Goal: Task Accomplishment & Management: Manage account settings

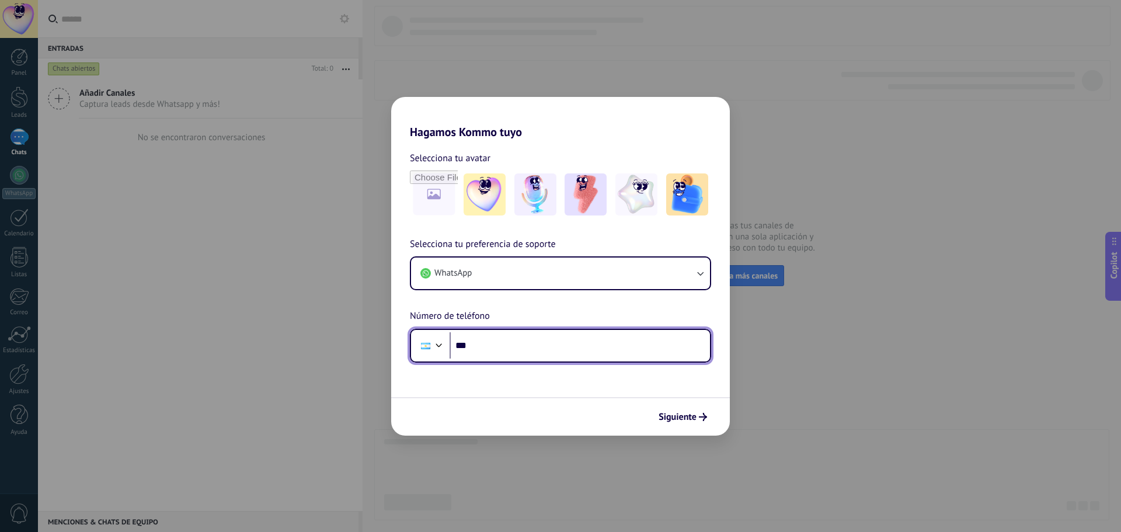
click at [511, 343] on input "***" at bounding box center [580, 345] width 260 height 27
paste input "**********"
type input "**********"
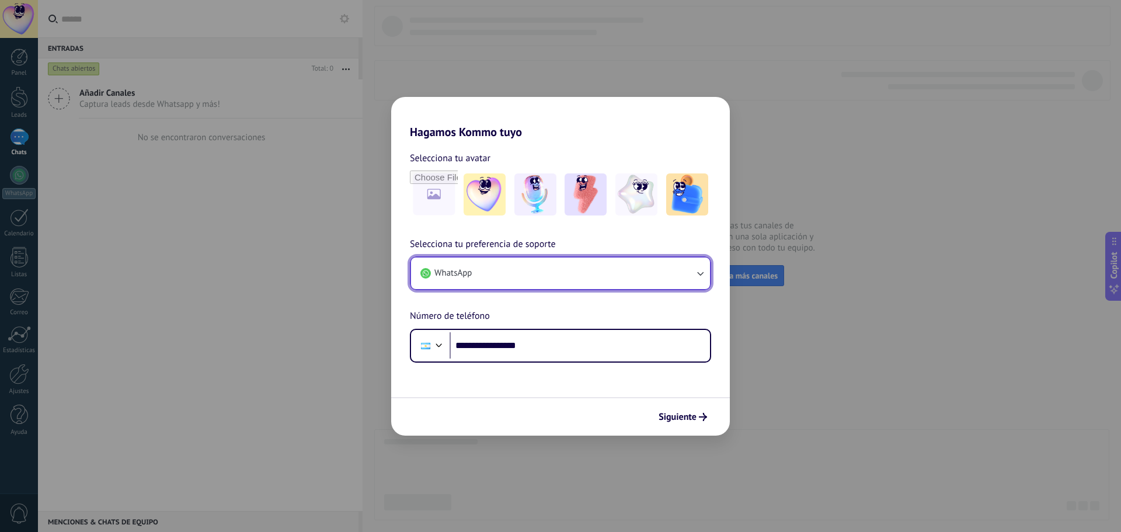
click at [658, 280] on button "WhatsApp" at bounding box center [560, 274] width 299 height 32
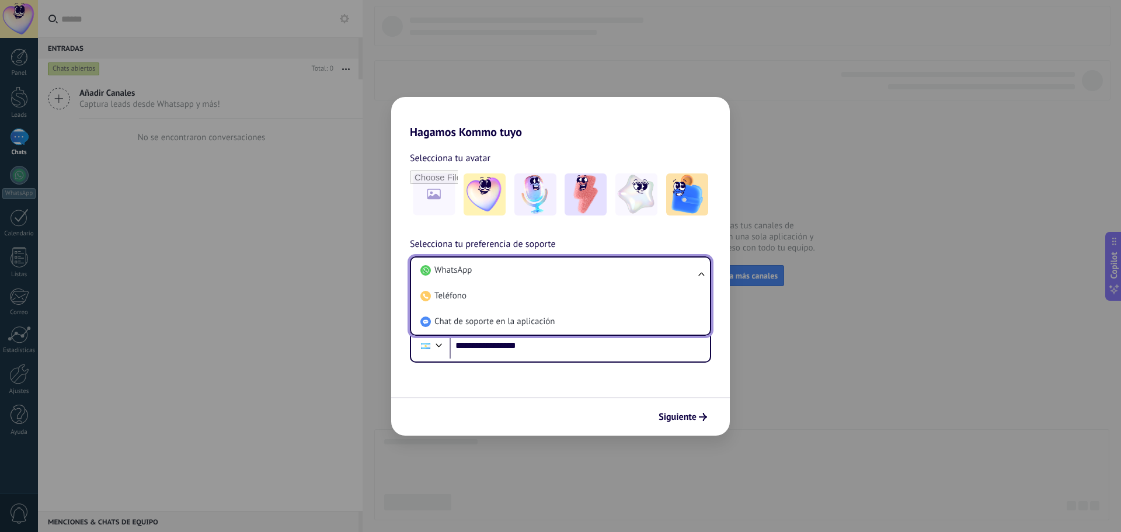
click at [597, 239] on div "**********" at bounding box center [560, 300] width 339 height 126
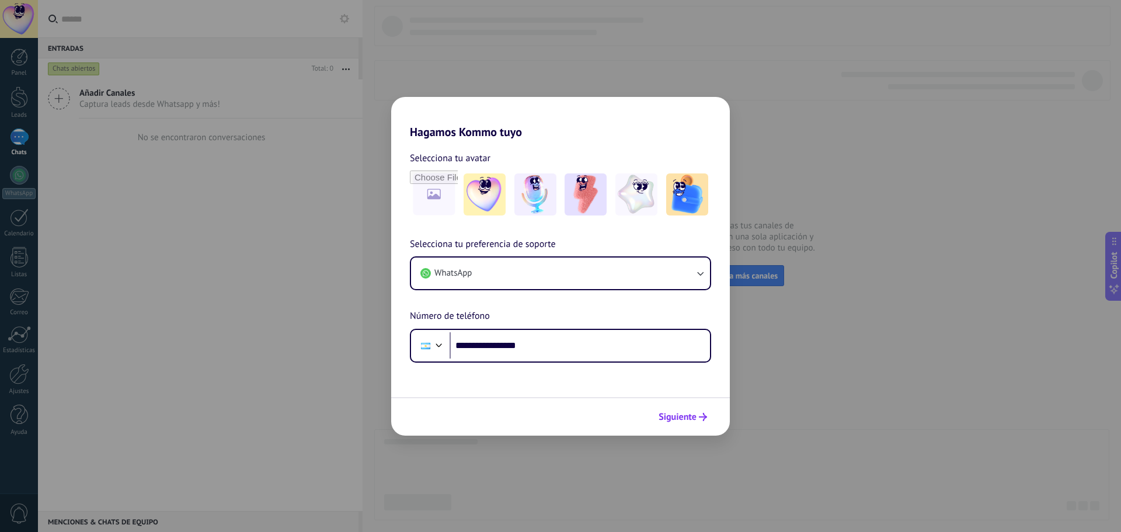
click at [690, 418] on span "Siguiente" at bounding box center [678, 417] width 38 height 8
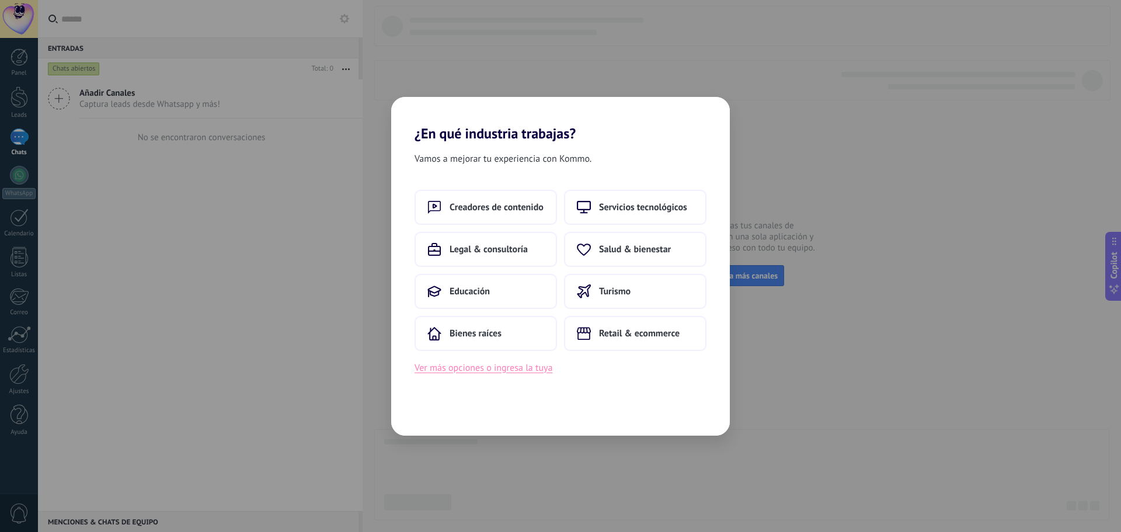
click at [517, 369] on button "Ver más opciones o ingresa la tuya" at bounding box center [484, 367] width 138 height 15
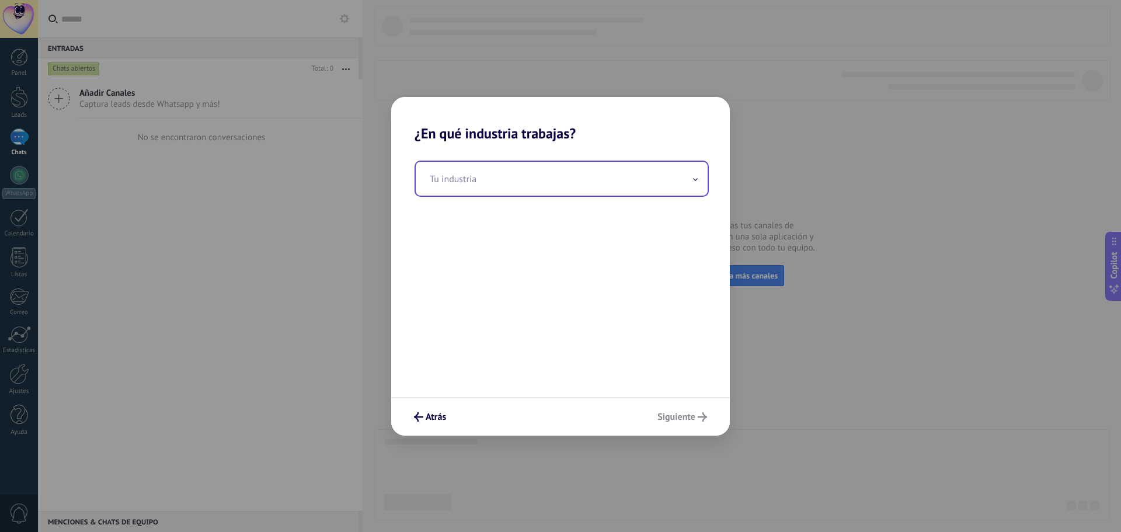
click at [550, 171] on input "text" at bounding box center [562, 179] width 292 height 34
click at [564, 150] on div "Tu industria" at bounding box center [560, 269] width 339 height 255
click at [564, 182] on input "text" at bounding box center [562, 179] width 292 height 34
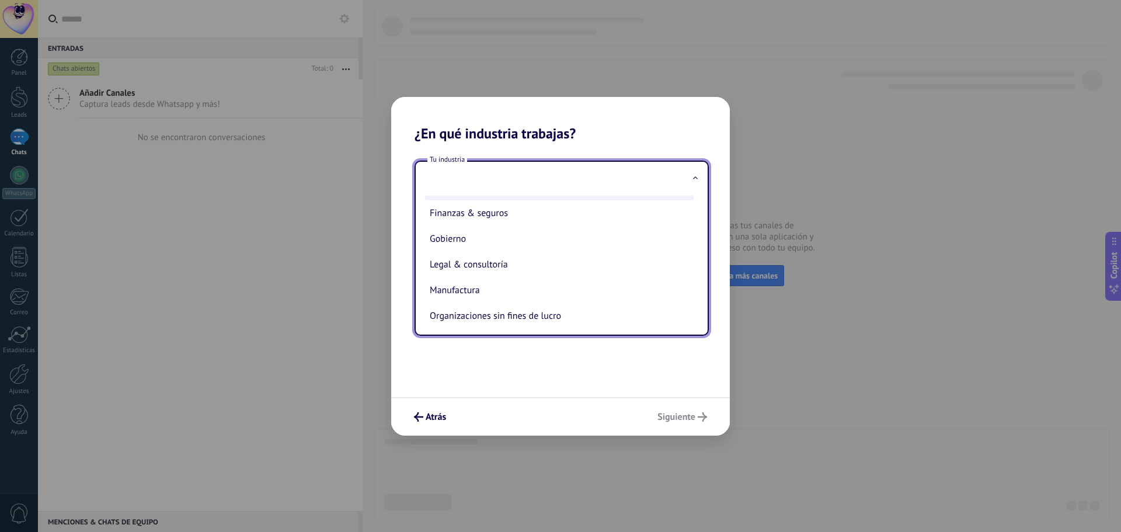
scroll to position [117, 0]
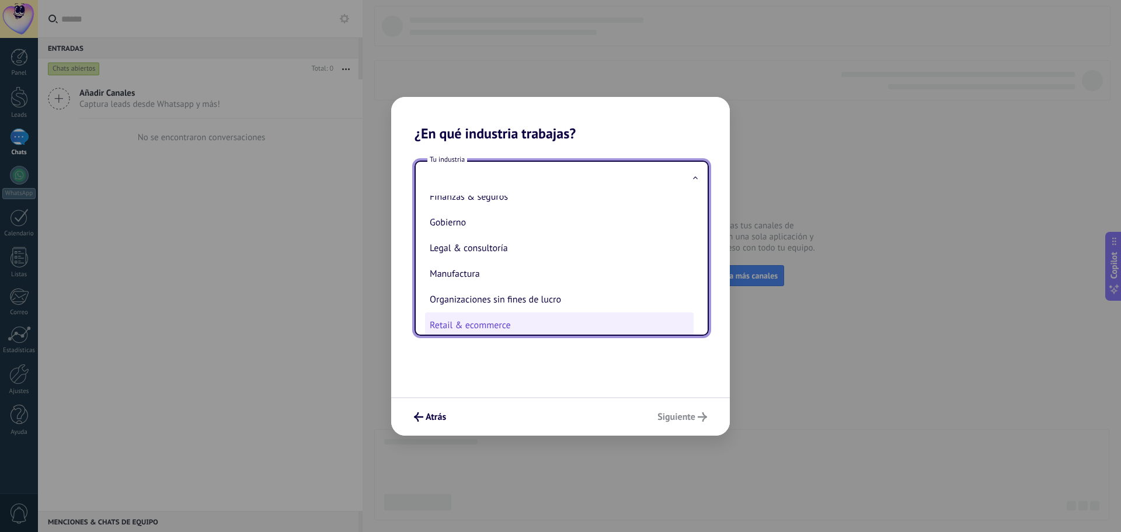
click at [515, 319] on li "Retail & ecommerce" at bounding box center [559, 325] width 269 height 26
type input "**********"
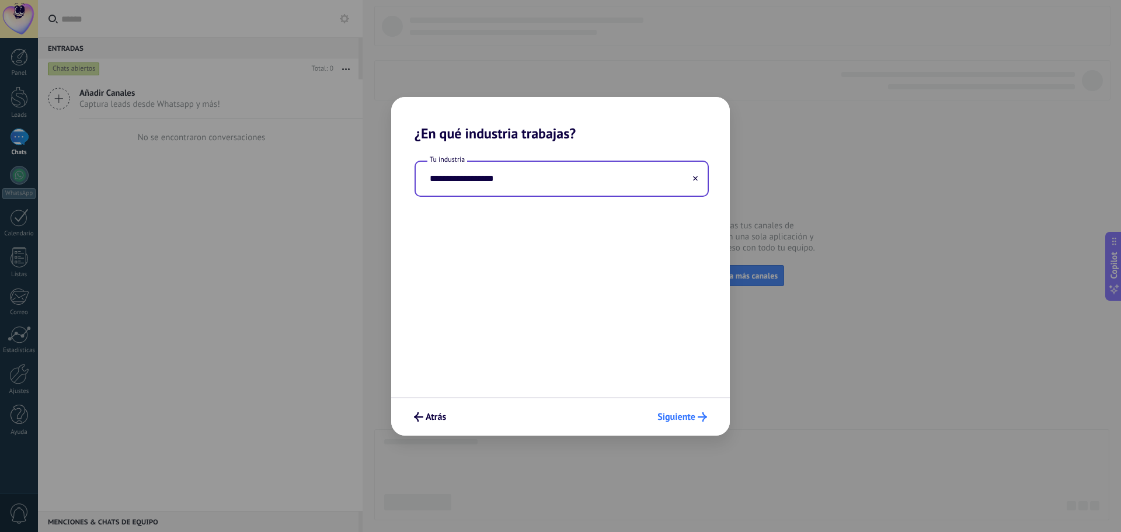
click at [668, 417] on span "Siguiente" at bounding box center [677, 417] width 38 height 8
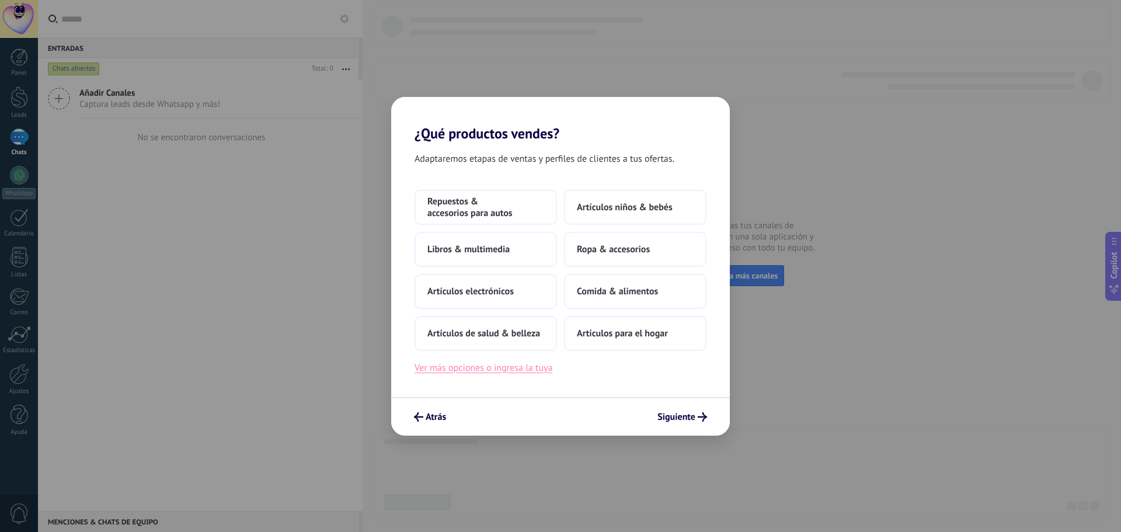
click at [492, 364] on button "Ver más opciones o ingresa la tuya" at bounding box center [484, 367] width 138 height 15
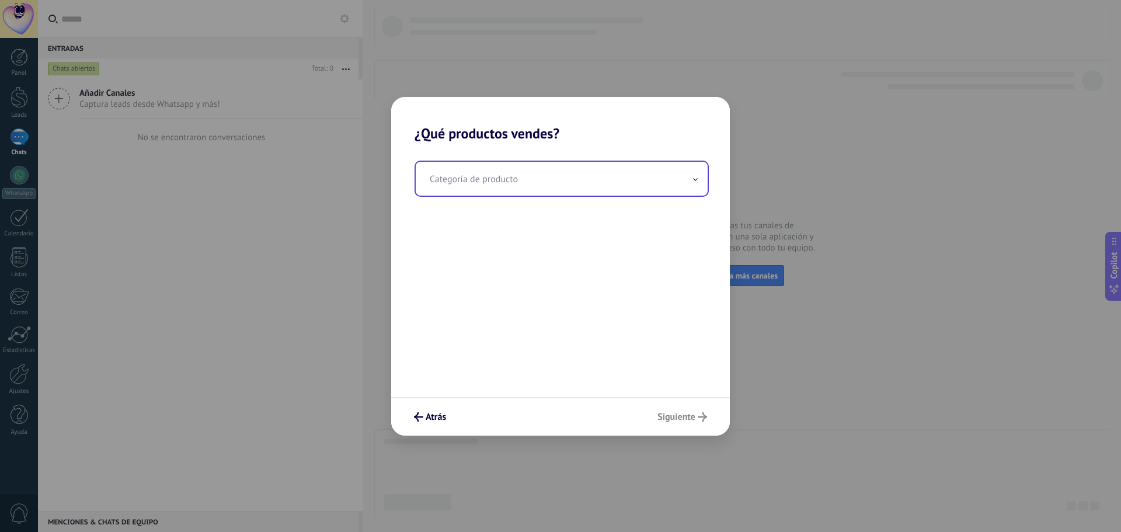
click at [481, 186] on input "text" at bounding box center [562, 179] width 292 height 34
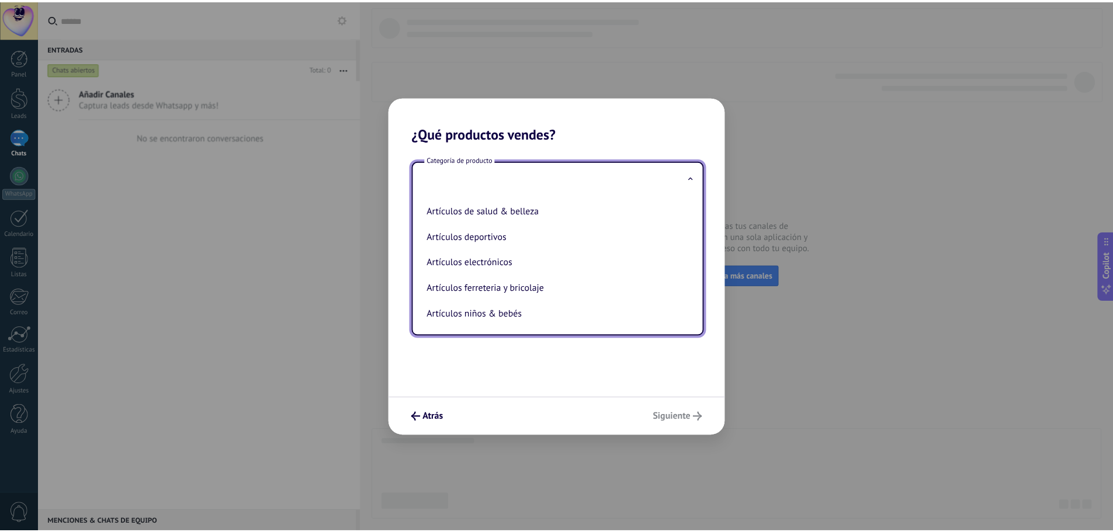
scroll to position [58, 0]
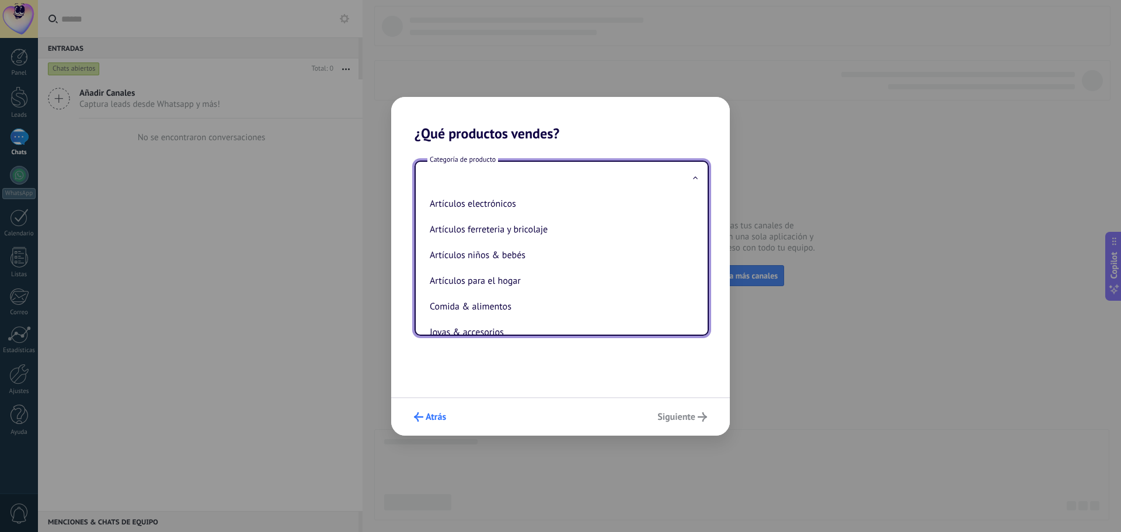
click at [416, 415] on icon "submit" at bounding box center [418, 416] width 9 height 9
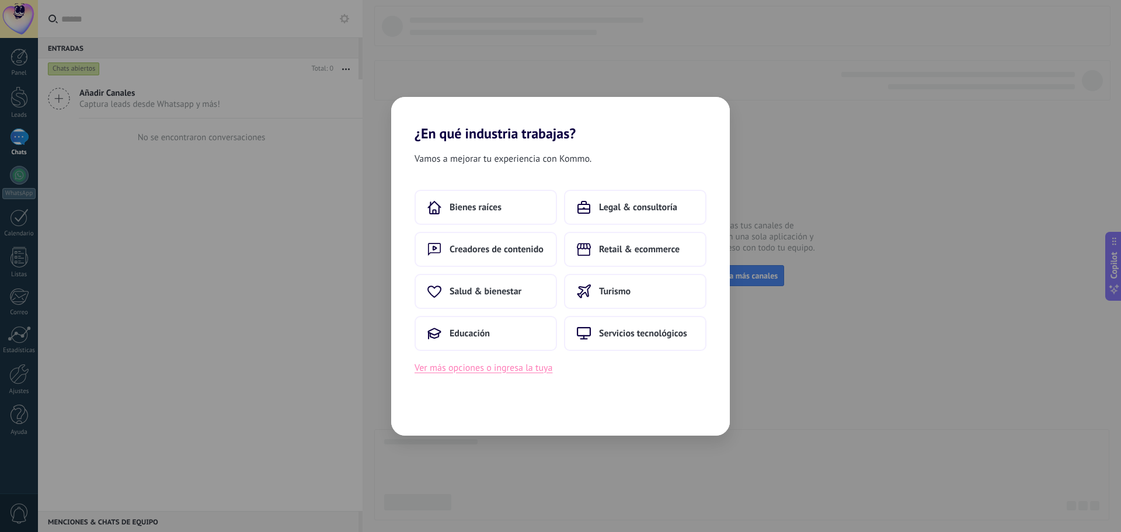
click at [487, 364] on button "Ver más opciones o ingresa la tuya" at bounding box center [484, 367] width 138 height 15
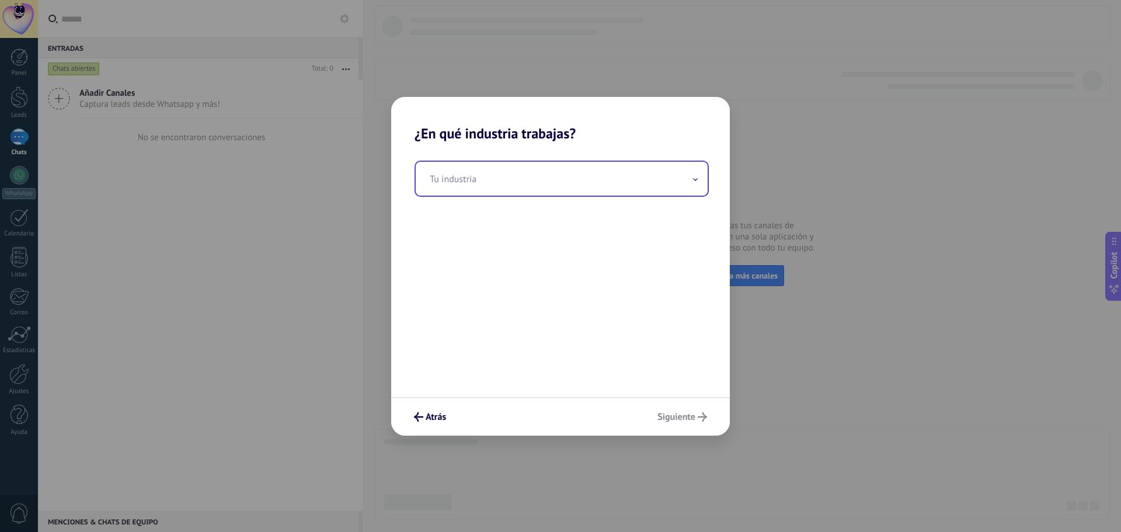
click at [462, 178] on input "text" at bounding box center [562, 179] width 292 height 34
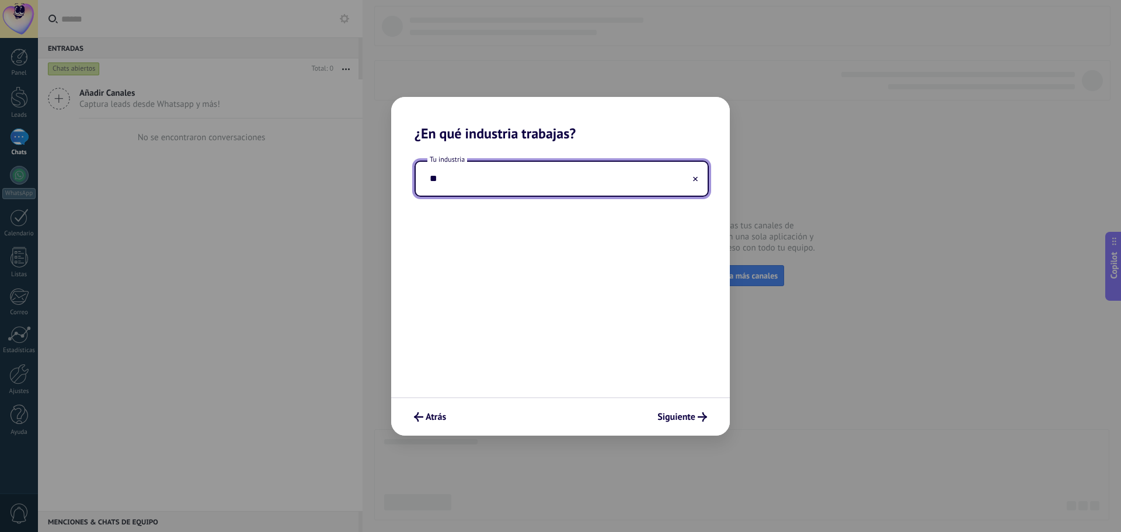
type input "**"
click at [433, 417] on span "Atrás" at bounding box center [436, 417] width 20 height 8
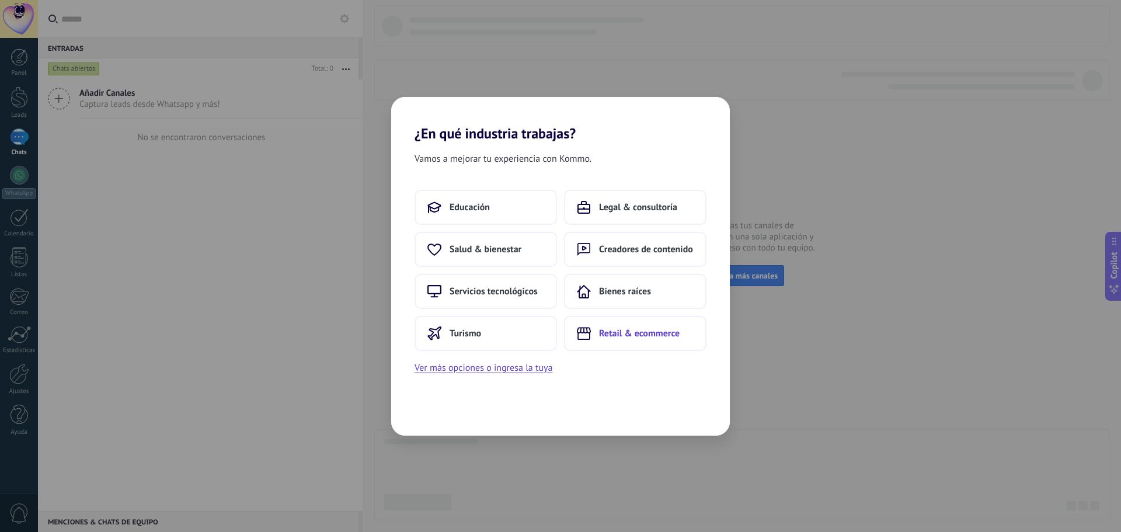
click at [625, 334] on span "Retail & ecommerce" at bounding box center [639, 334] width 81 height 12
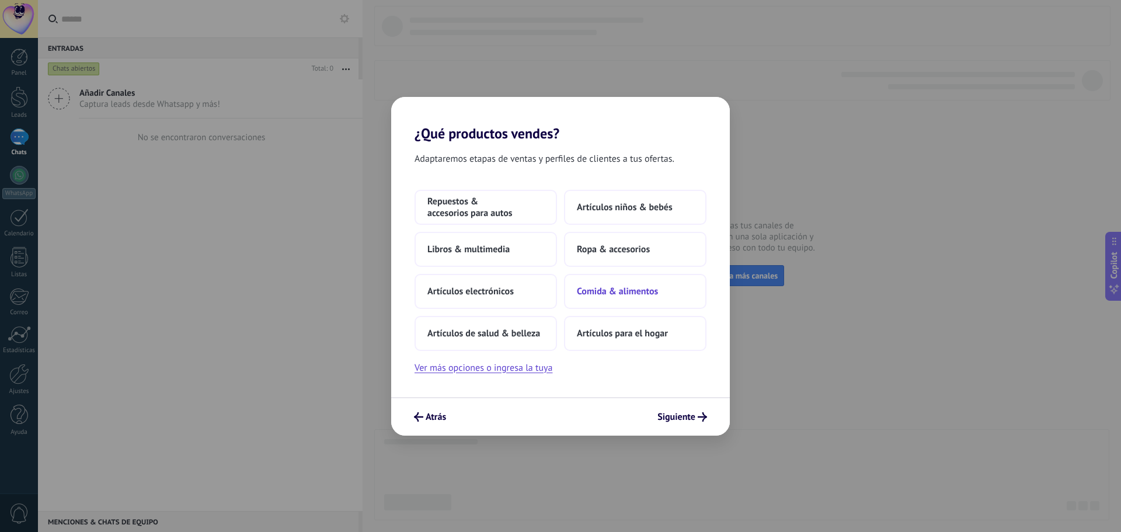
click at [609, 291] on span "Comida & alimentos" at bounding box center [617, 292] width 81 height 12
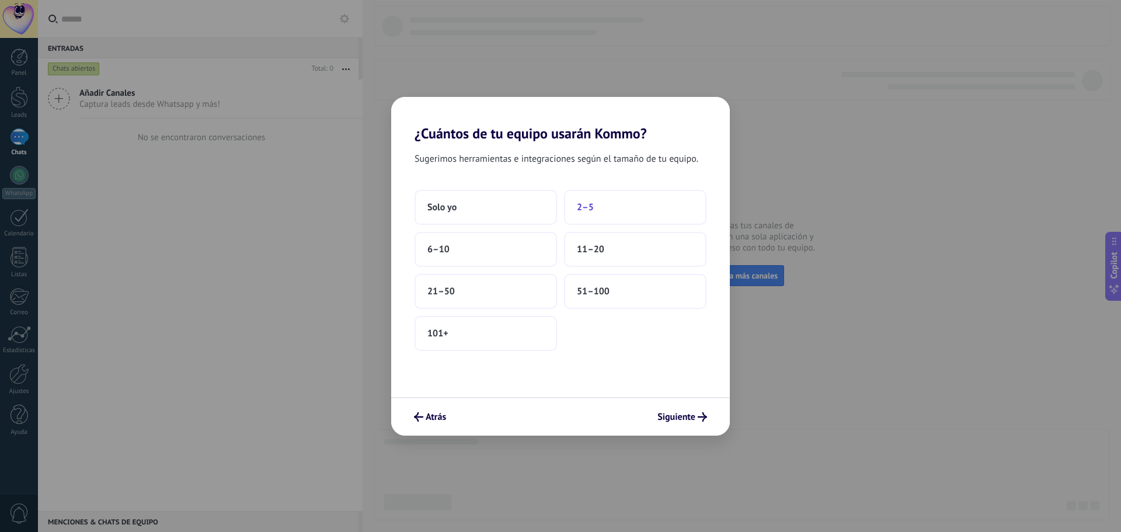
click at [602, 210] on button "2–5" at bounding box center [635, 207] width 143 height 35
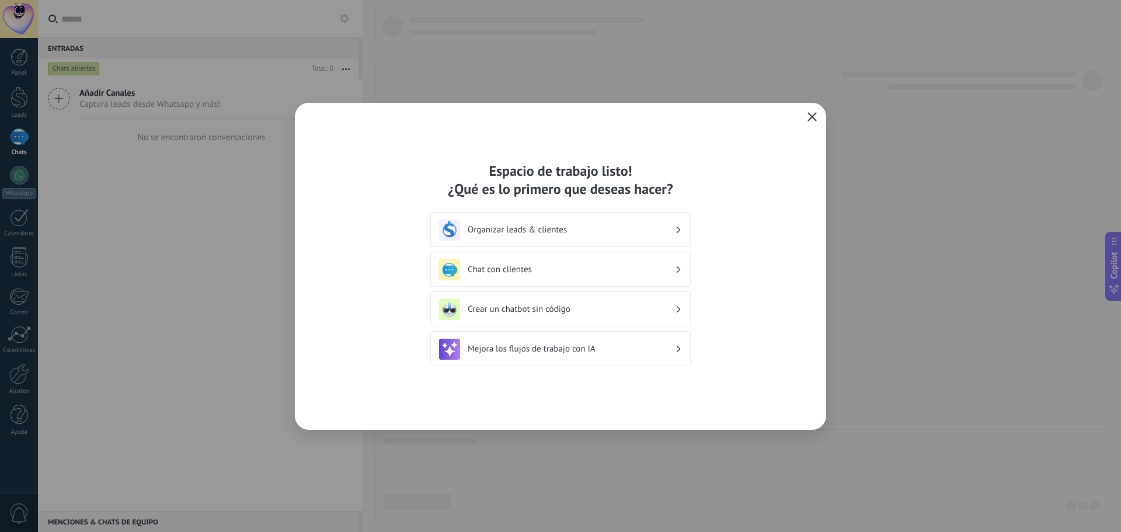
click at [813, 120] on icon "button" at bounding box center [812, 116] width 9 height 9
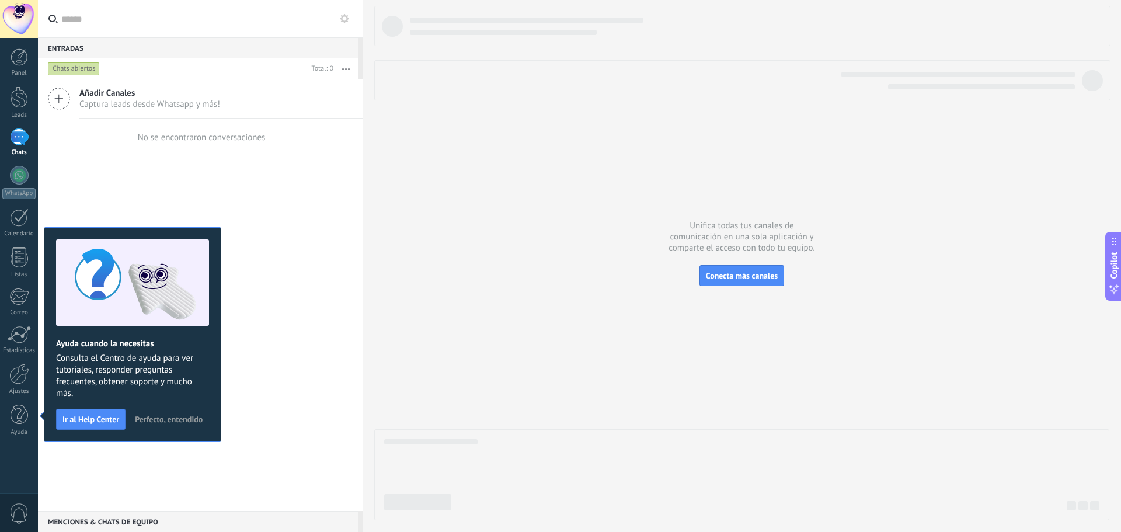
click at [13, 22] on div at bounding box center [19, 19] width 38 height 38
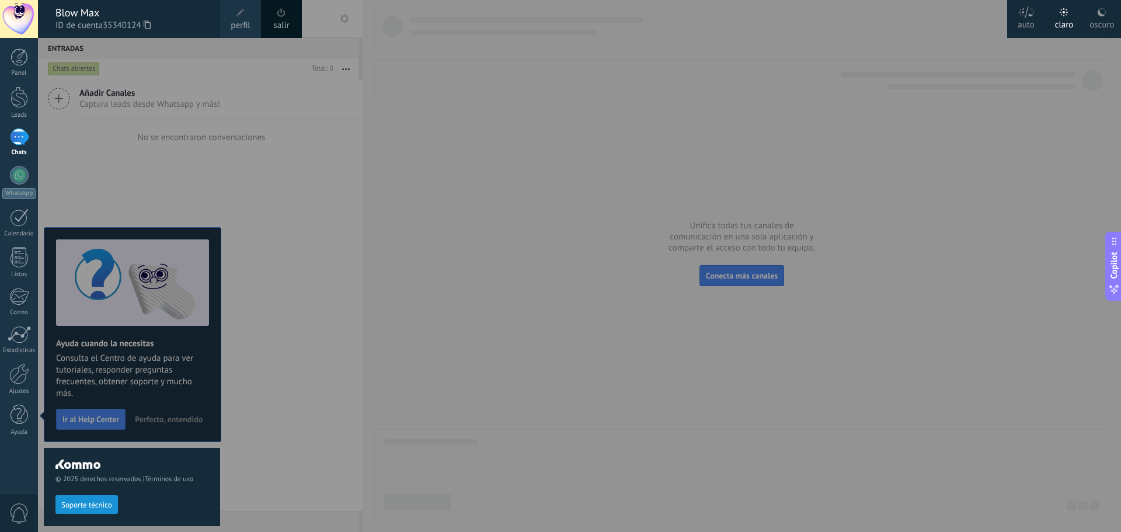
click at [584, 427] on div at bounding box center [598, 266] width 1121 height 532
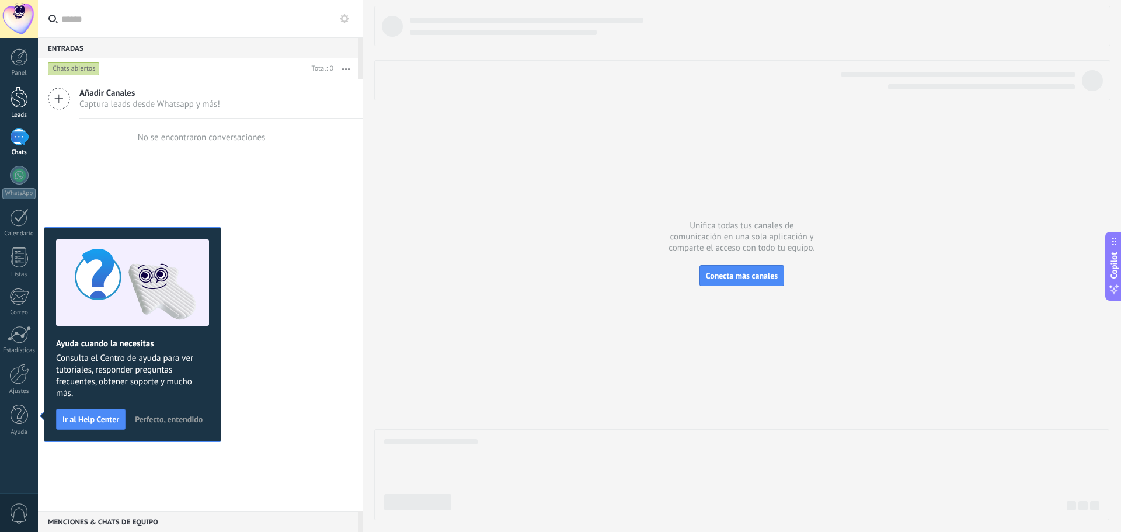
click at [27, 110] on link "Leads" at bounding box center [19, 102] width 38 height 33
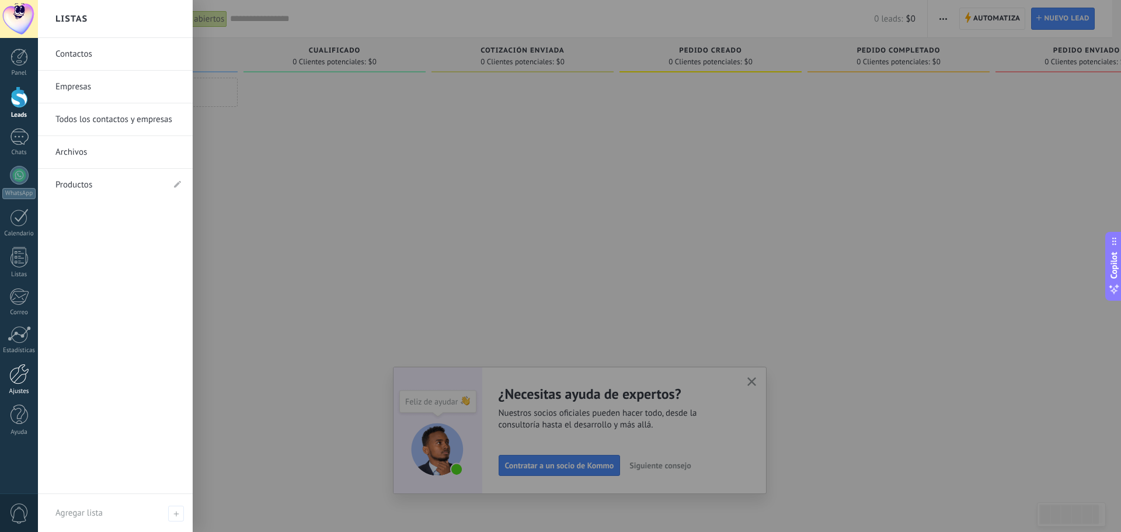
click at [9, 377] on div at bounding box center [19, 374] width 20 height 20
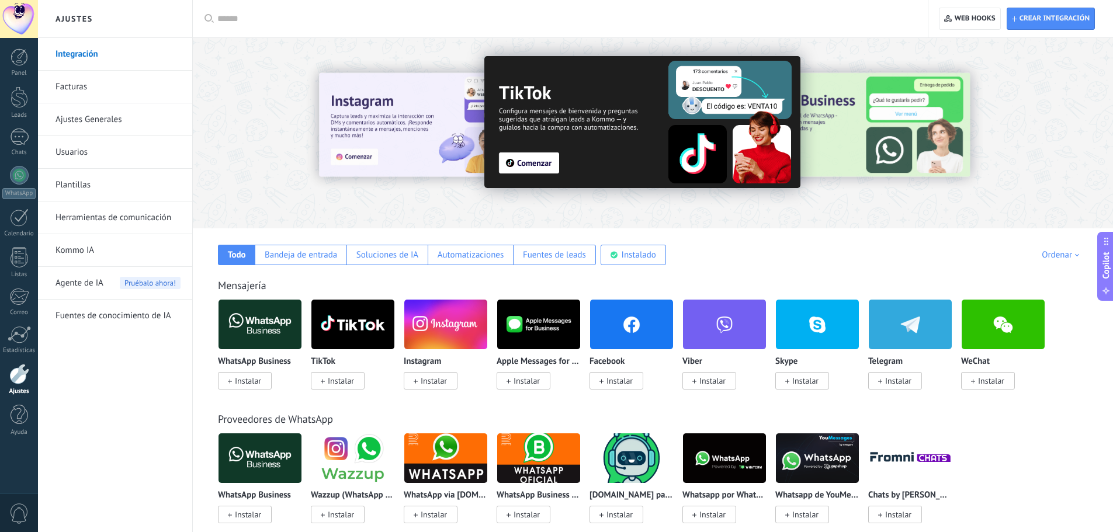
click at [26, 13] on div at bounding box center [19, 19] width 38 height 38
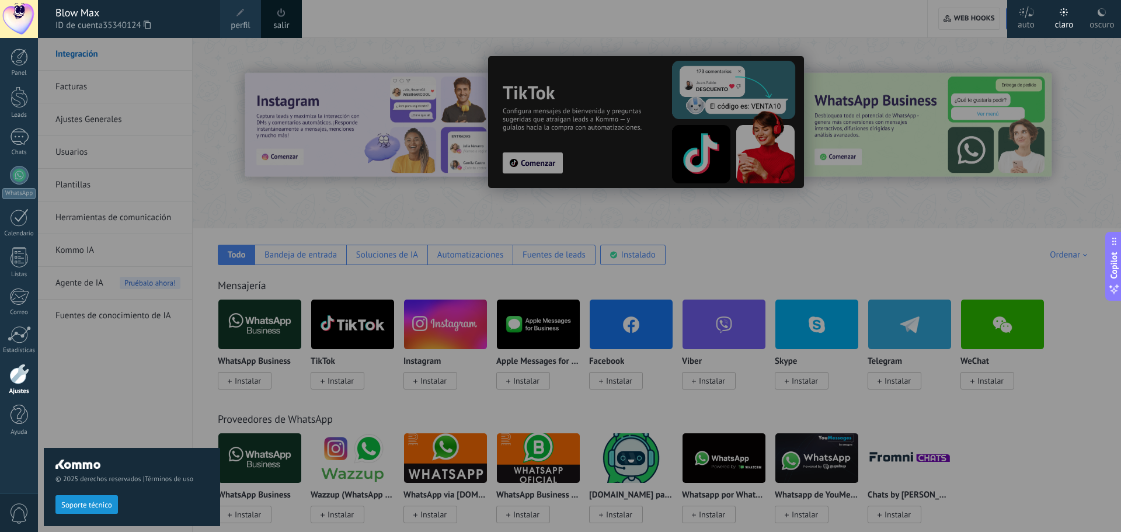
click at [263, 19] on div "salir" at bounding box center [281, 19] width 41 height 38
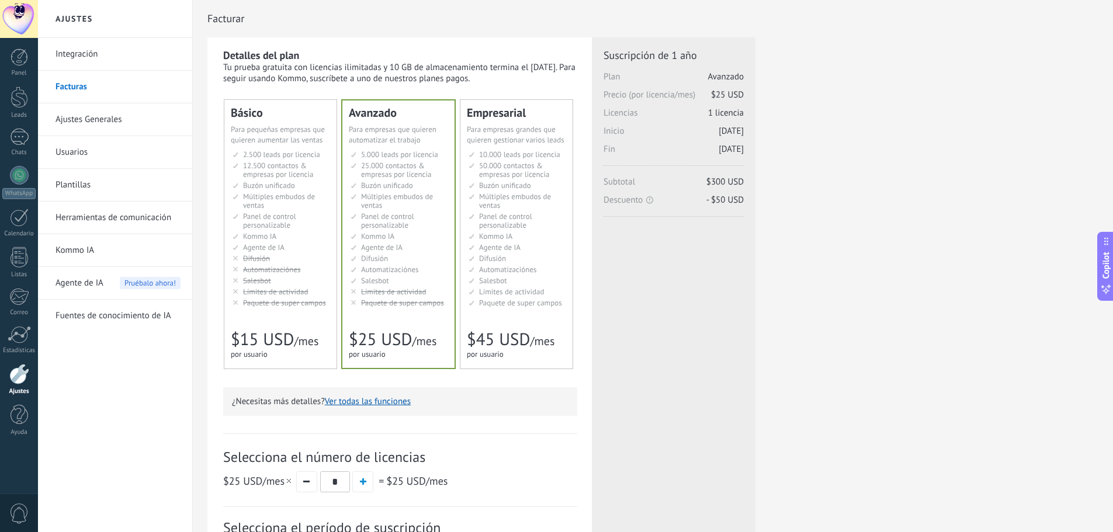
click at [24, 23] on div at bounding box center [19, 19] width 38 height 38
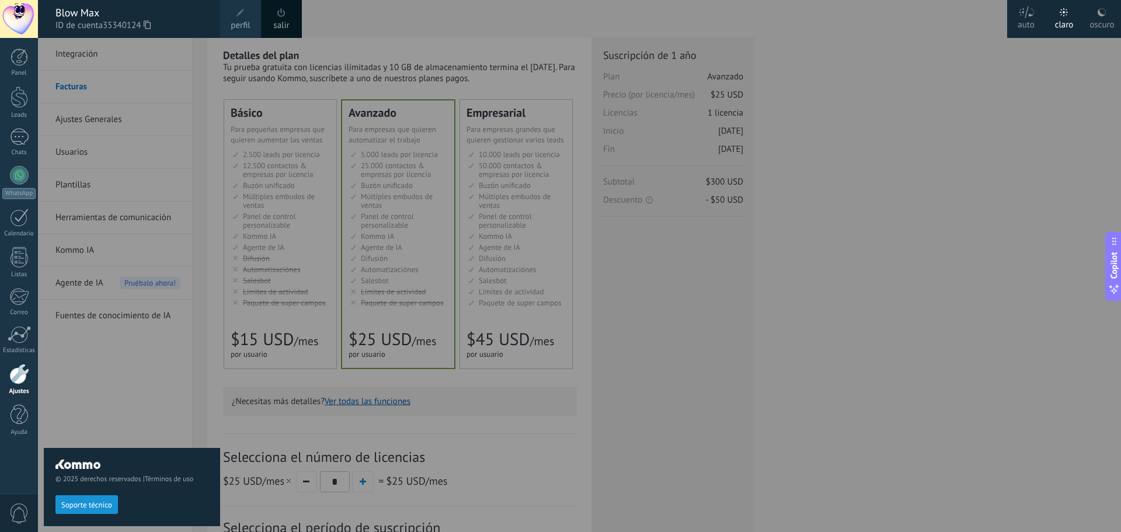
click at [241, 11] on span at bounding box center [241, 13] width 8 height 8
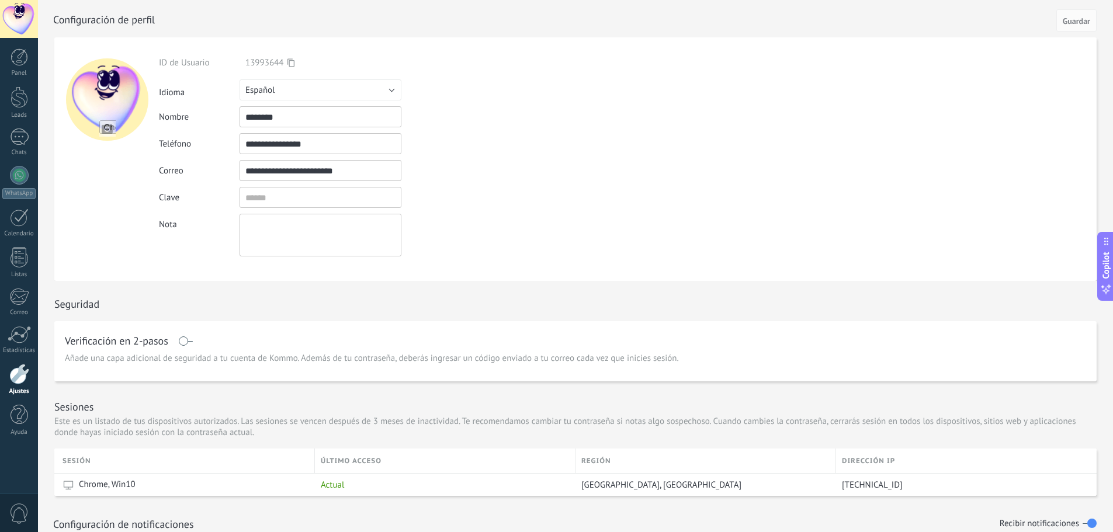
click at [105, 130] on input "file" at bounding box center [107, 128] width 16 height 16
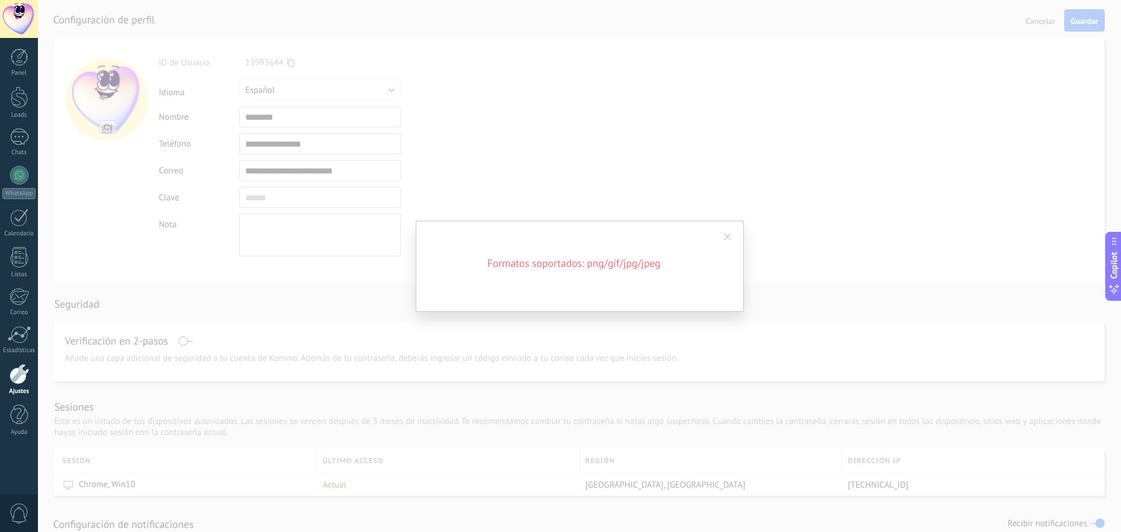
click at [731, 237] on span at bounding box center [728, 237] width 8 height 8
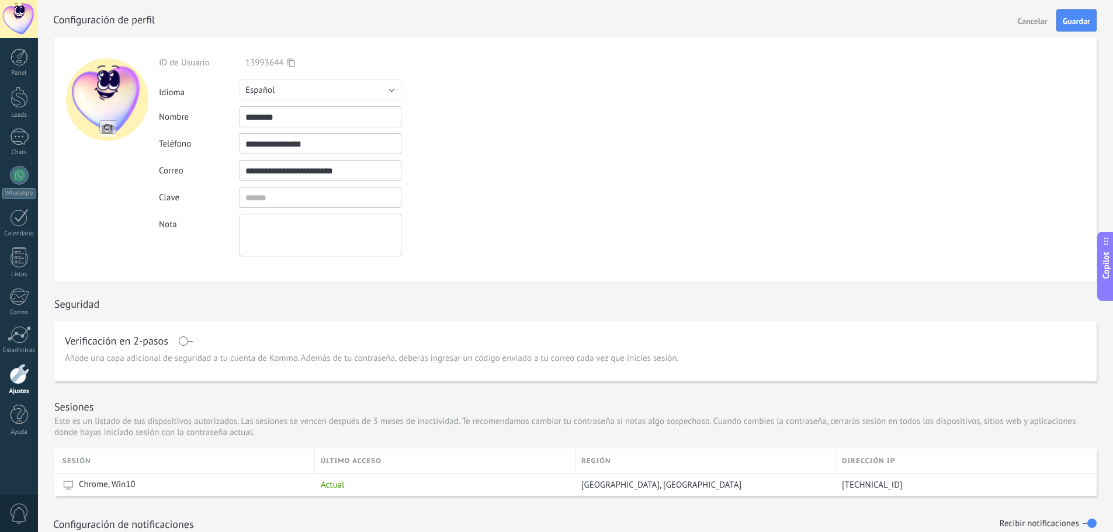
click at [99, 130] on input "file" at bounding box center [107, 128] width 16 height 16
type input "**********"
click at [1061, 26] on button "Guardar" at bounding box center [1076, 20] width 40 height 22
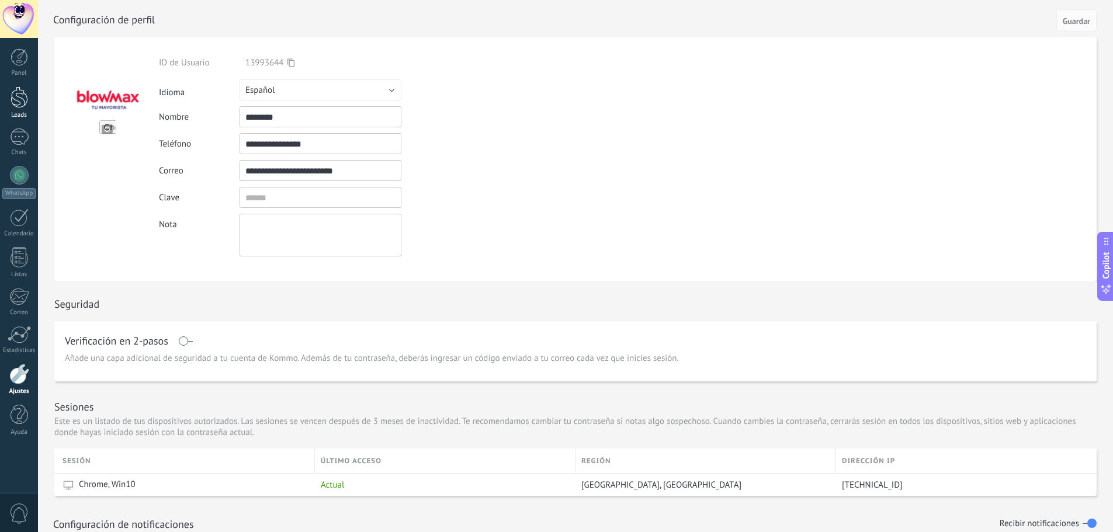
click at [26, 99] on div at bounding box center [20, 97] width 18 height 22
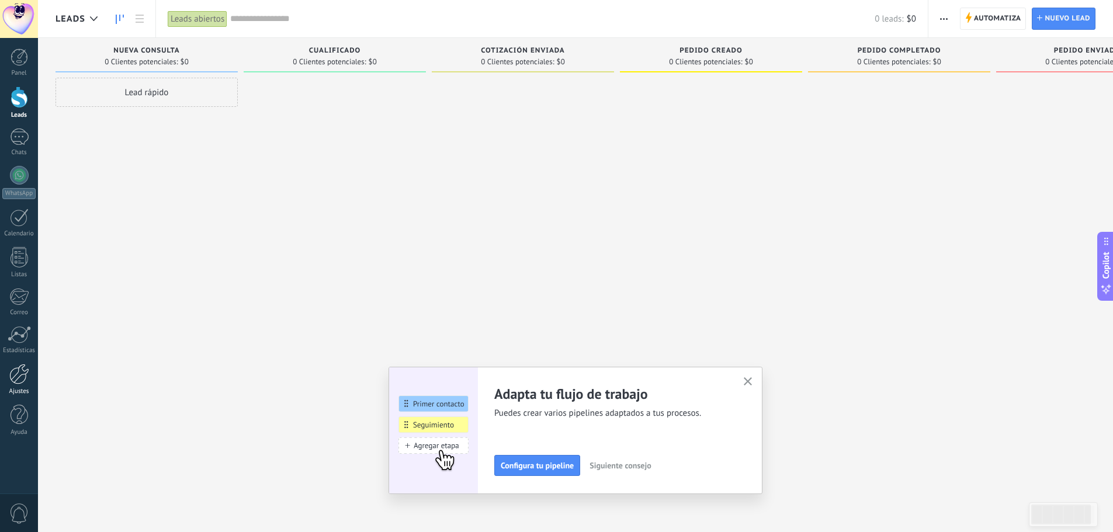
click at [12, 381] on div at bounding box center [19, 374] width 20 height 20
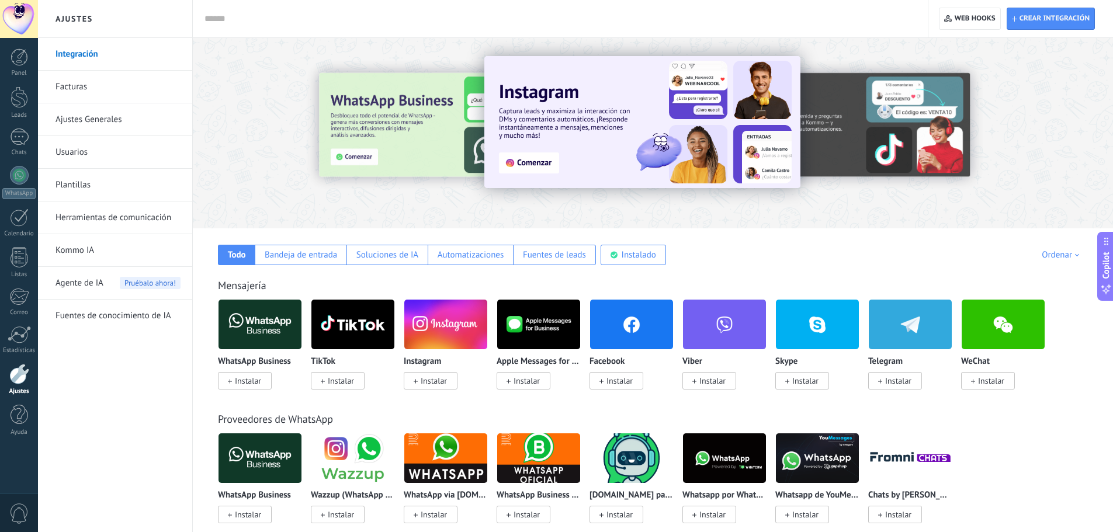
click at [96, 153] on link "Usuarios" at bounding box center [117, 152] width 125 height 33
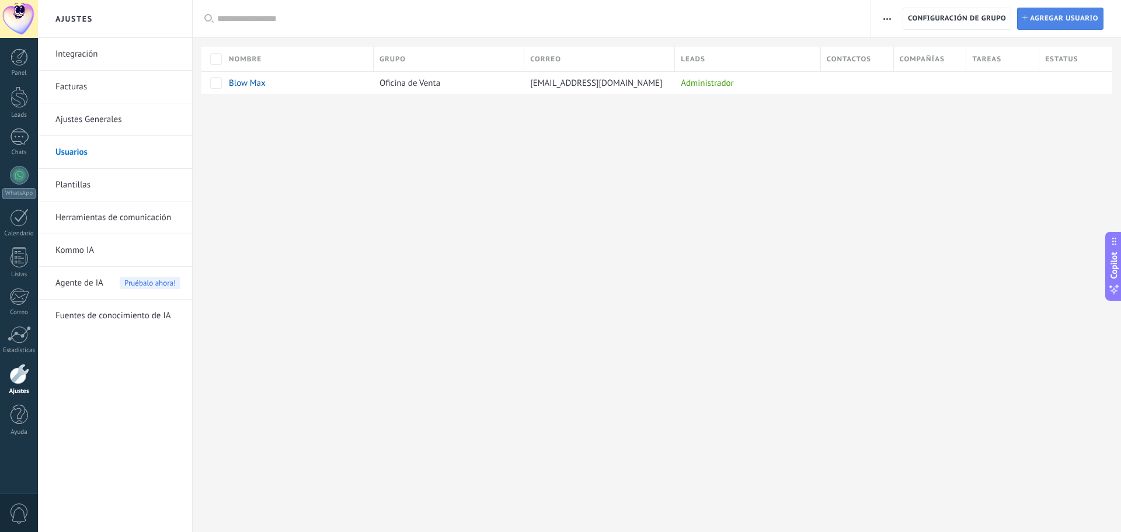
click at [1039, 29] on link "Instalar Agregar usuario" at bounding box center [1060, 19] width 86 height 22
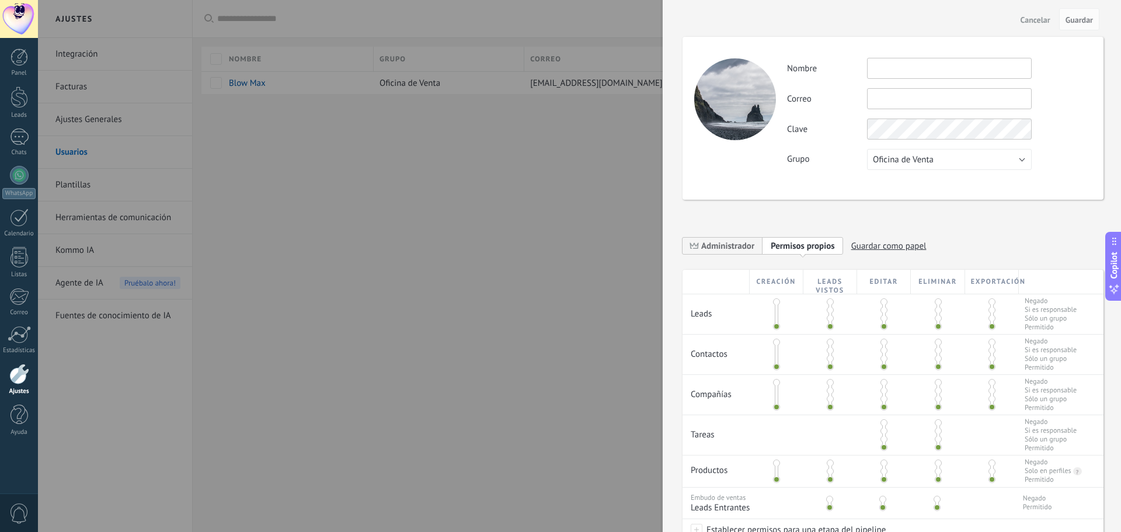
click at [879, 99] on input "text" at bounding box center [949, 98] width 165 height 21
paste input "**********"
type input "**********"
click at [916, 70] on input "text" at bounding box center [949, 68] width 165 height 21
click at [1068, 139] on div "Clave" at bounding box center [939, 129] width 304 height 21
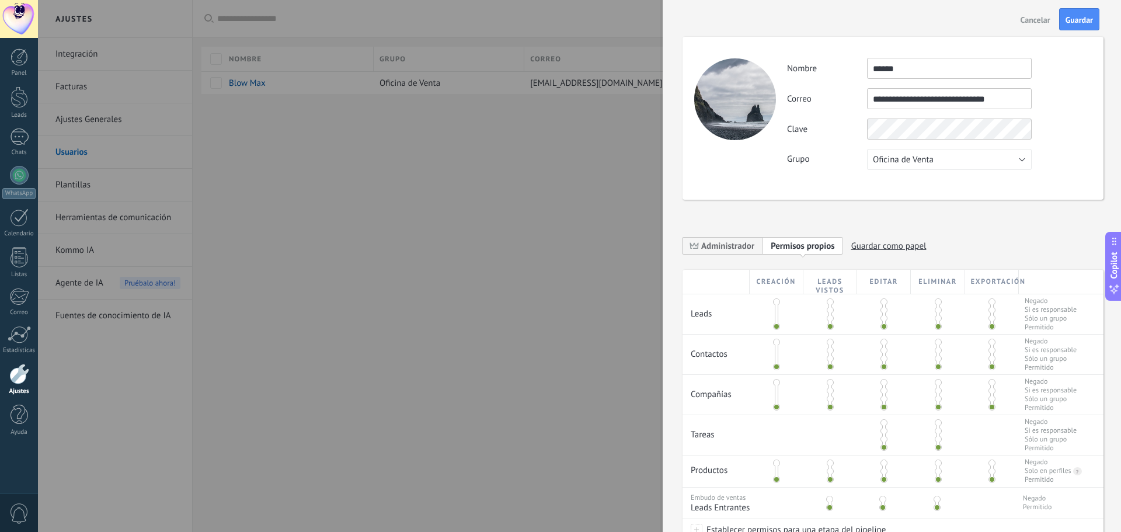
click at [1052, 123] on div "Clave" at bounding box center [939, 129] width 304 height 21
click at [1064, 127] on div "Clave" at bounding box center [939, 129] width 304 height 21
click at [928, 70] on input "******" at bounding box center [949, 68] width 165 height 21
type input "**********"
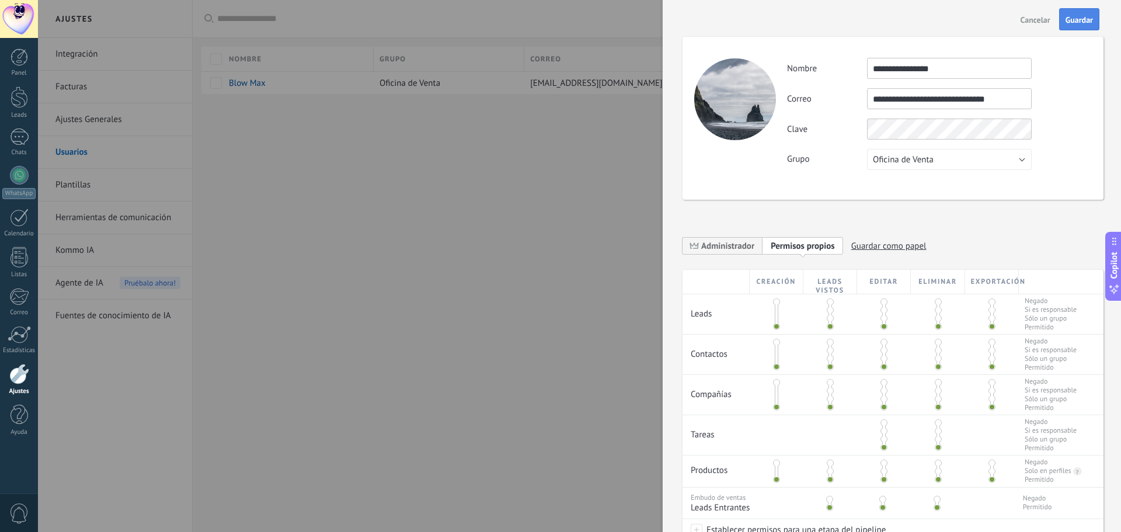
click at [1069, 23] on span "Guardar" at bounding box center [1079, 20] width 27 height 8
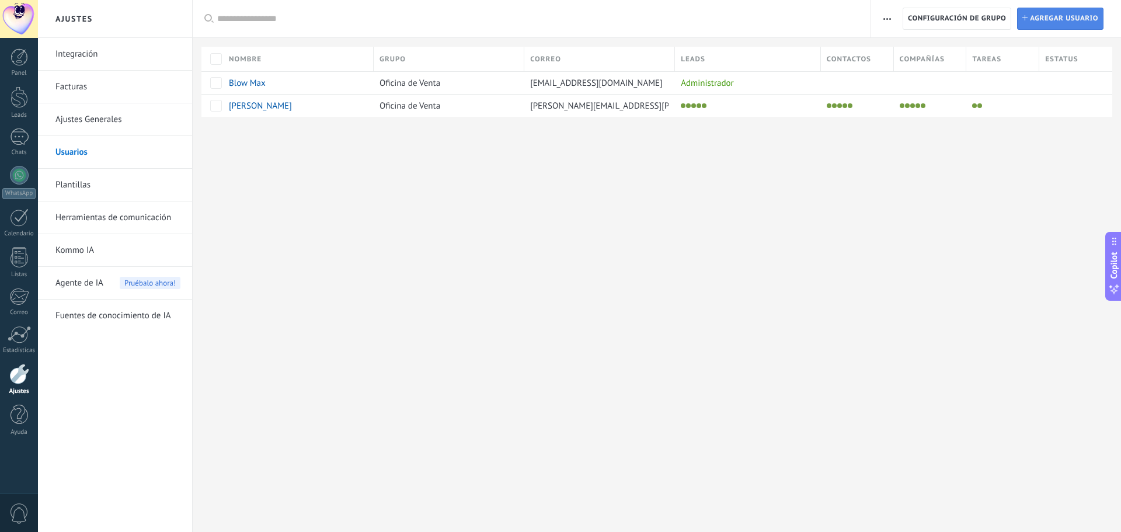
click at [1072, 12] on span "Agregar usuario" at bounding box center [1064, 18] width 68 height 21
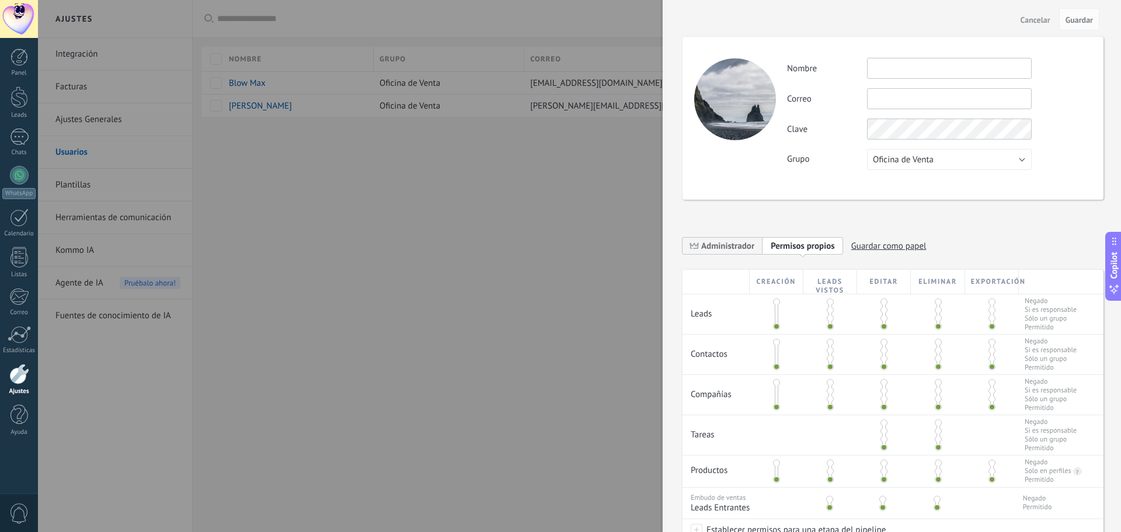
click at [891, 95] on input "text" at bounding box center [949, 98] width 165 height 21
paste input "**********"
type input "**********"
click at [899, 68] on input "text" at bounding box center [949, 68] width 165 height 21
click at [896, 67] on input "**********" at bounding box center [949, 68] width 165 height 21
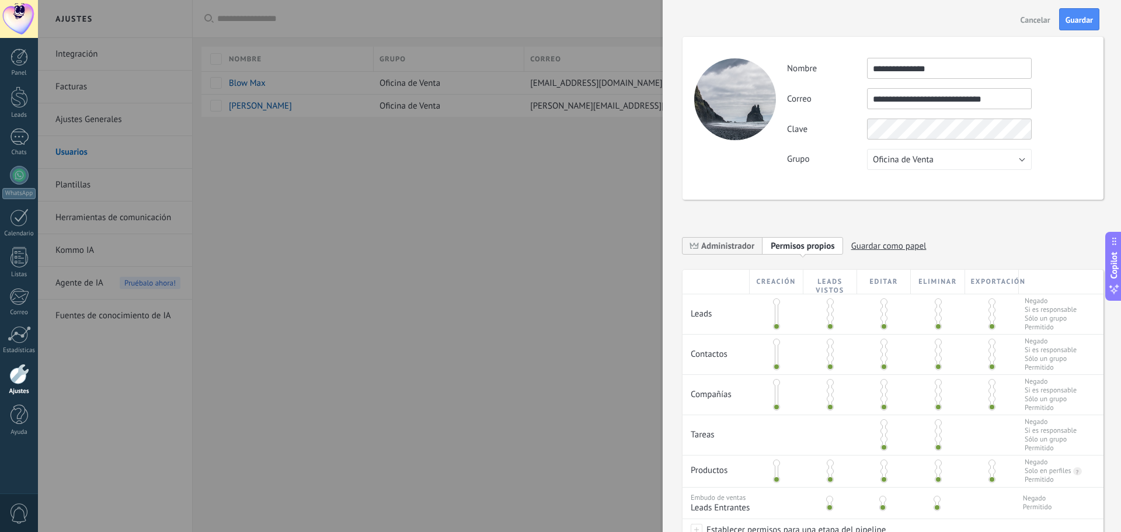
type input "**********"
click at [1057, 131] on div "Clave" at bounding box center [939, 129] width 304 height 21
click at [1085, 22] on span "Guardar" at bounding box center [1079, 20] width 27 height 8
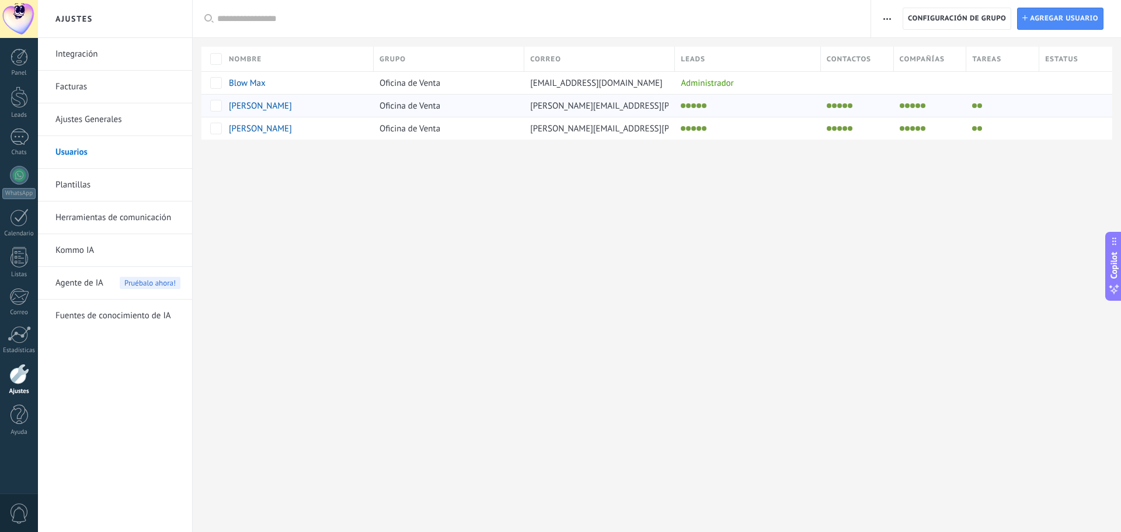
click at [257, 102] on span "Vanina Rodriguez" at bounding box center [260, 105] width 63 height 11
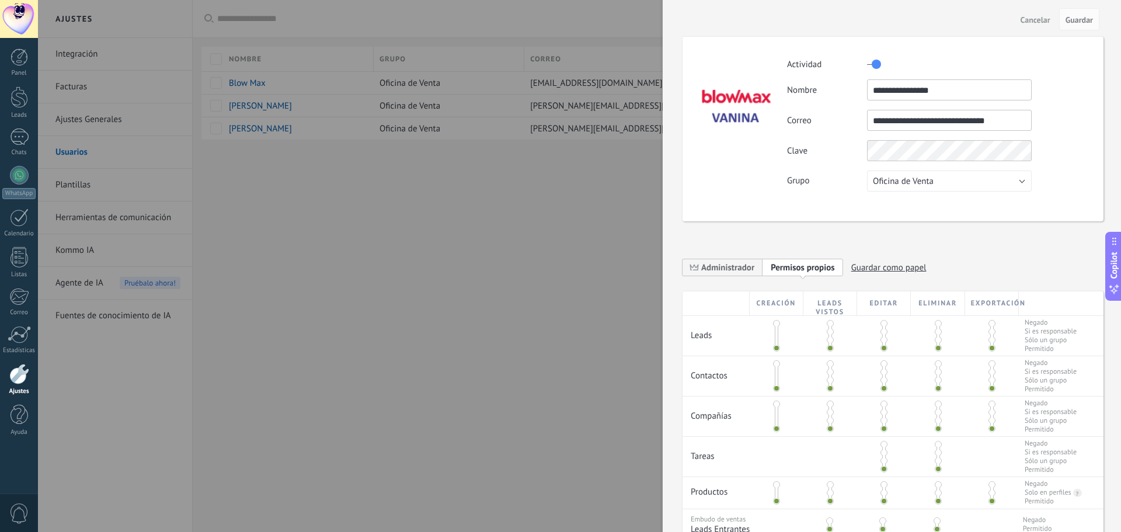
click at [821, 267] on span "Permisos propios" at bounding box center [803, 267] width 64 height 11
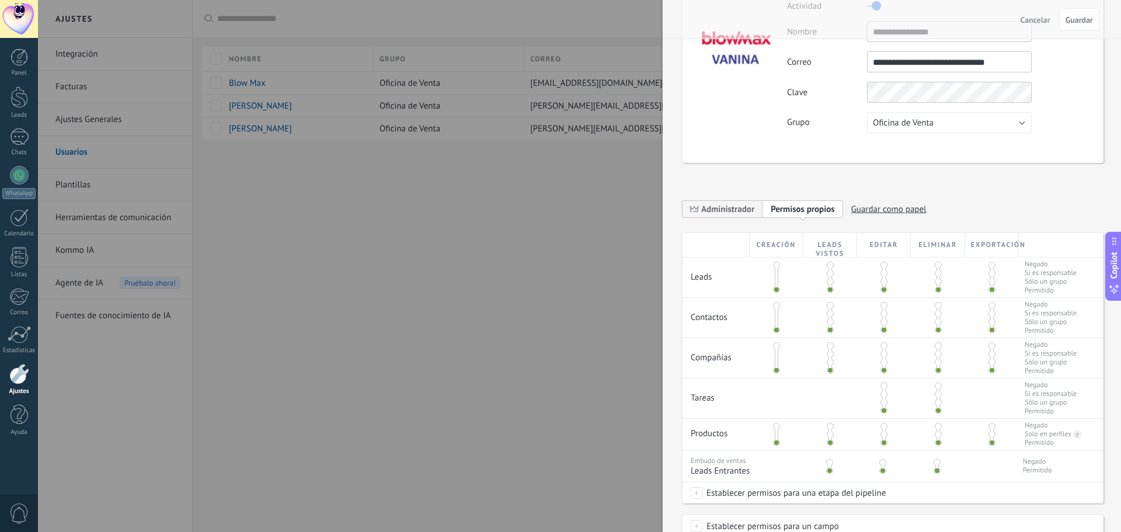
click at [991, 267] on span at bounding box center [992, 265] width 7 height 7
click at [989, 307] on span at bounding box center [992, 305] width 7 height 7
click at [991, 347] on span at bounding box center [992, 345] width 7 height 7
click at [990, 428] on span at bounding box center [992, 426] width 7 height 7
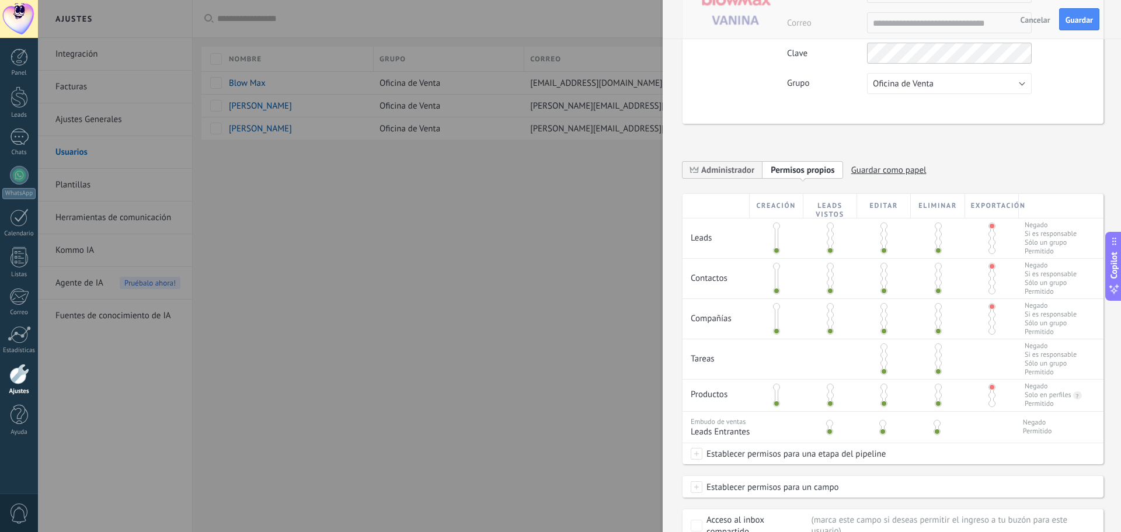
scroll to position [175, 0]
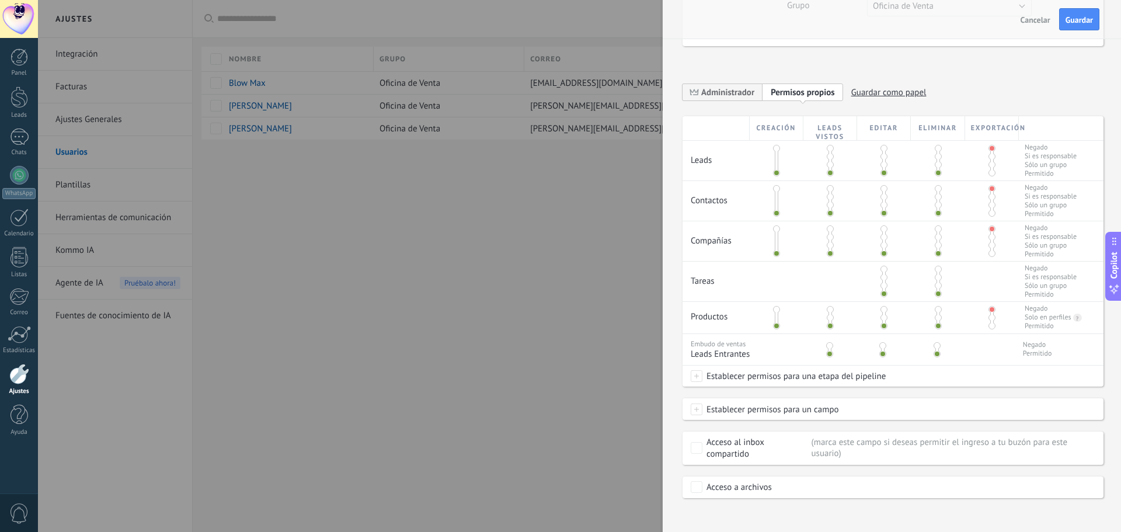
click at [935, 279] on span at bounding box center [938, 277] width 7 height 7
click at [888, 93] on span "Guardar como papel" at bounding box center [889, 93] width 75 height 18
type input "**********"
click at [863, 91] on icon at bounding box center [863, 92] width 9 height 7
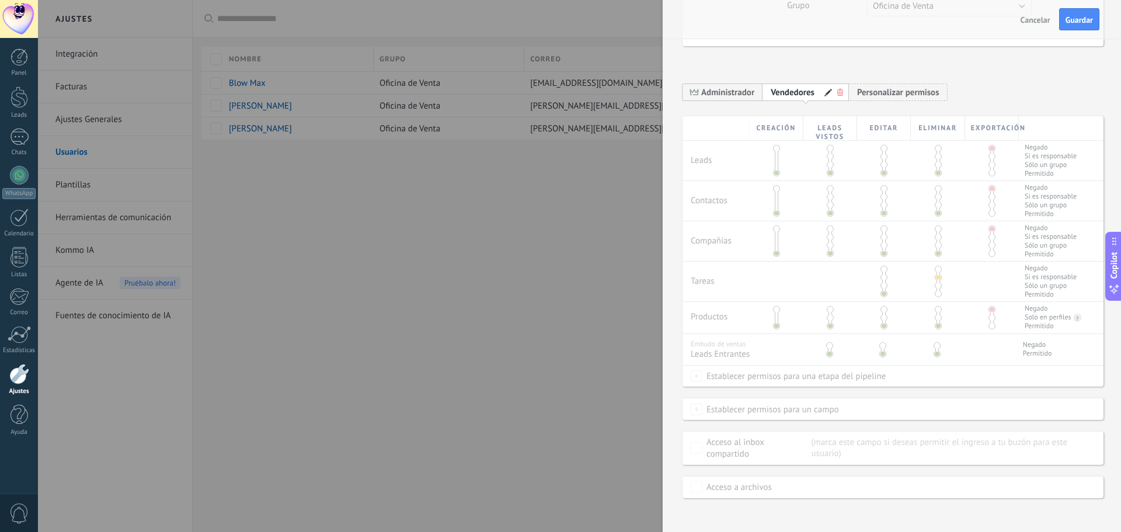
click at [1001, 90] on div "**********" at bounding box center [893, 95] width 421 height 41
click at [829, 90] on span at bounding box center [829, 93] width 8 height 8
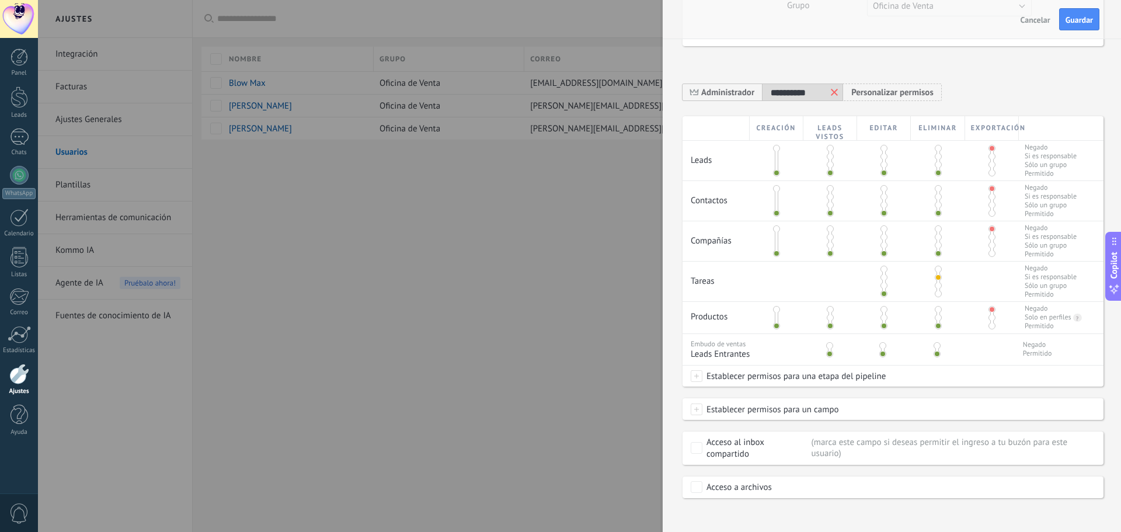
click at [830, 156] on span at bounding box center [830, 156] width 7 height 7
click at [1066, 26] on button "Guardar" at bounding box center [1079, 19] width 40 height 22
click at [1055, 26] on button "Cancelar" at bounding box center [1035, 19] width 39 height 19
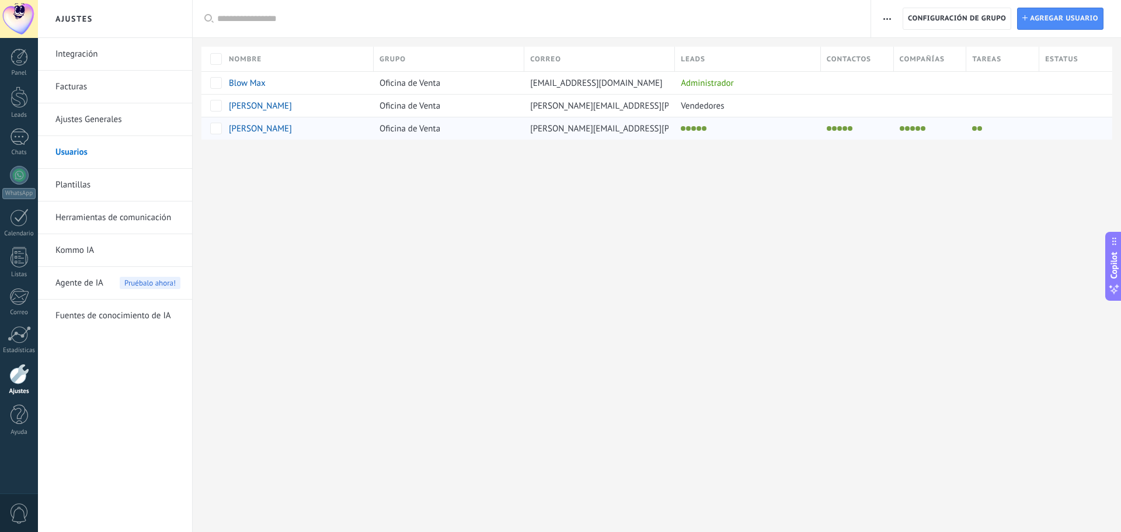
click at [235, 127] on span "Hernán Aguilera" at bounding box center [260, 128] width 63 height 11
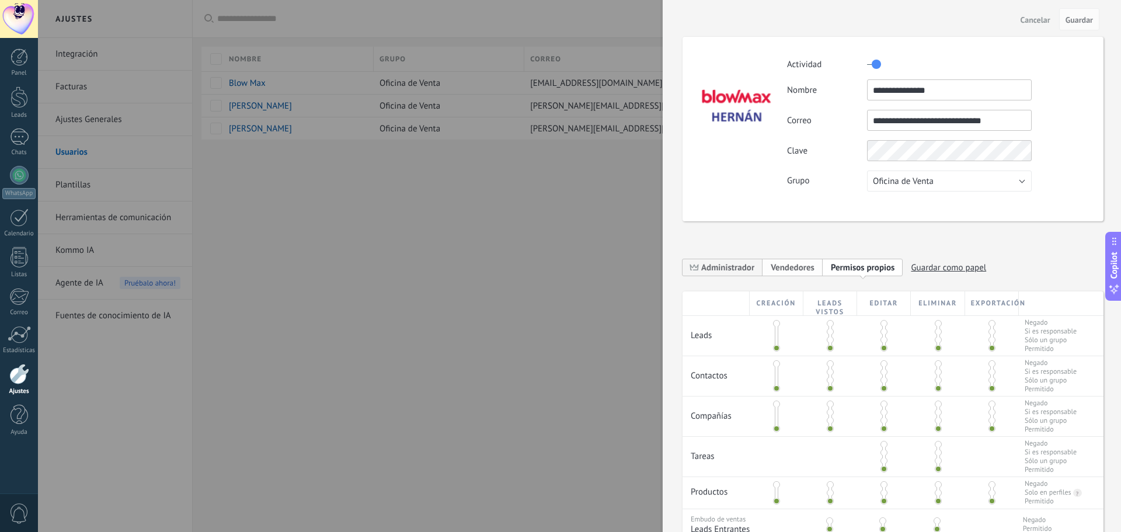
click at [797, 271] on span "Vendedores" at bounding box center [793, 267] width 44 height 11
click at [1074, 21] on span "Guardar" at bounding box center [1079, 20] width 27 height 8
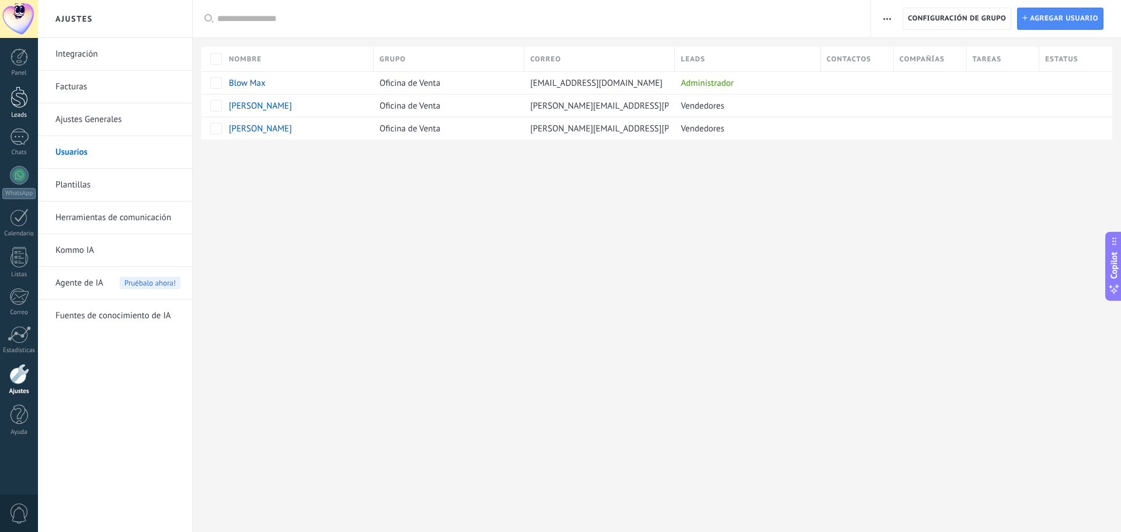
click at [22, 103] on div at bounding box center [20, 97] width 18 height 22
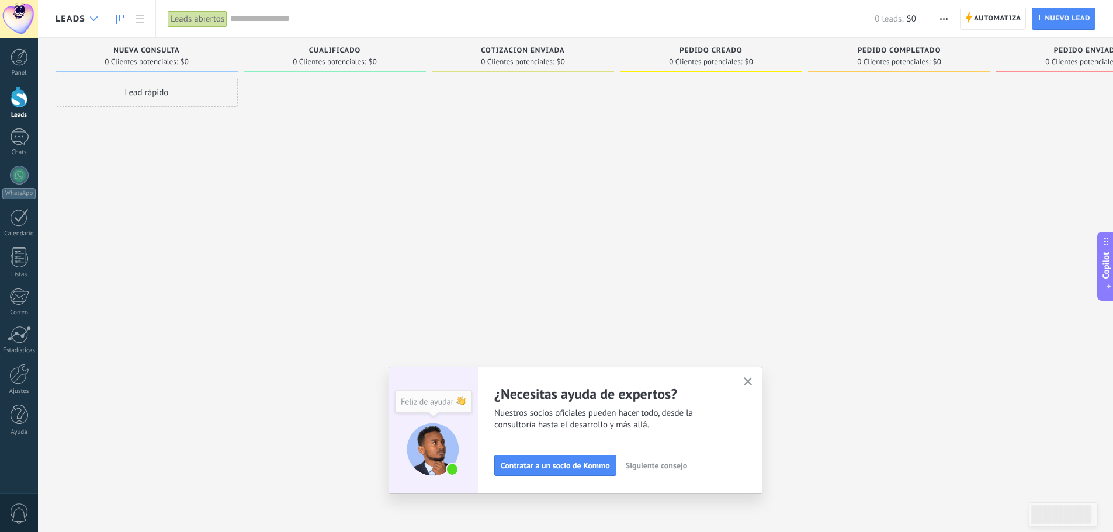
click at [91, 22] on div at bounding box center [93, 19] width 19 height 23
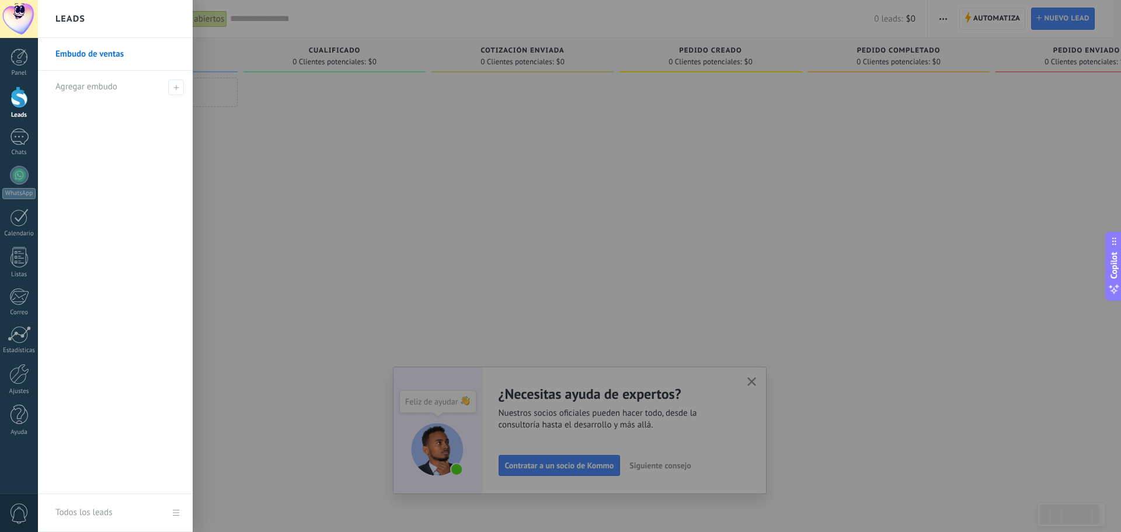
click at [106, 54] on link "Embudo de ventas" at bounding box center [118, 54] width 126 height 33
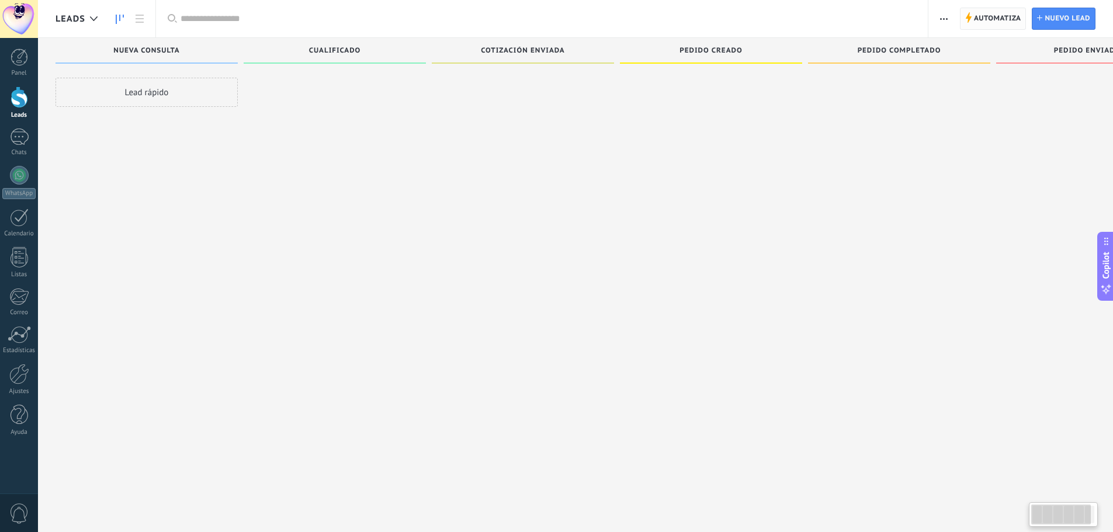
click at [993, 22] on span "Automatiza" at bounding box center [997, 18] width 47 height 21
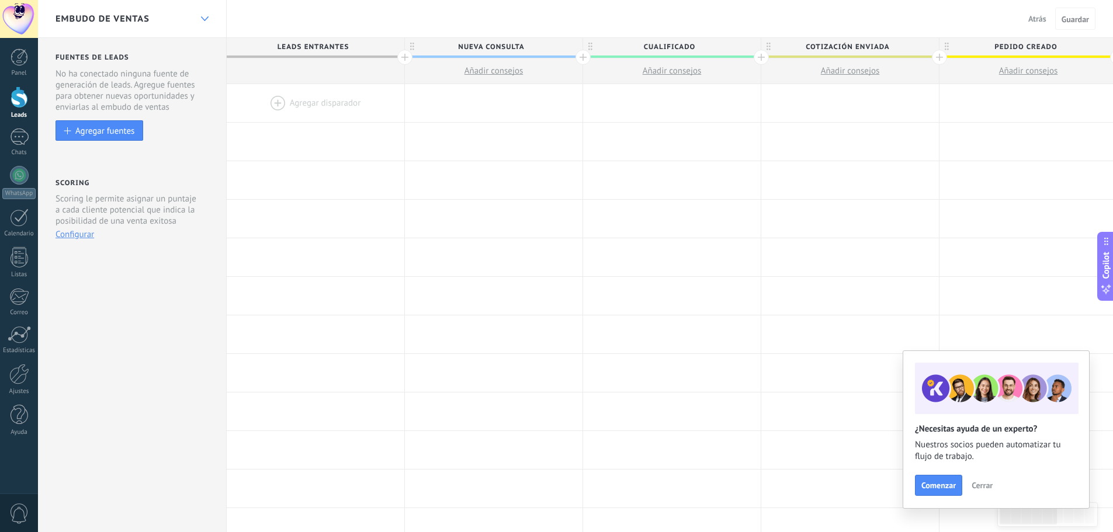
click at [201, 14] on div at bounding box center [204, 19] width 20 height 23
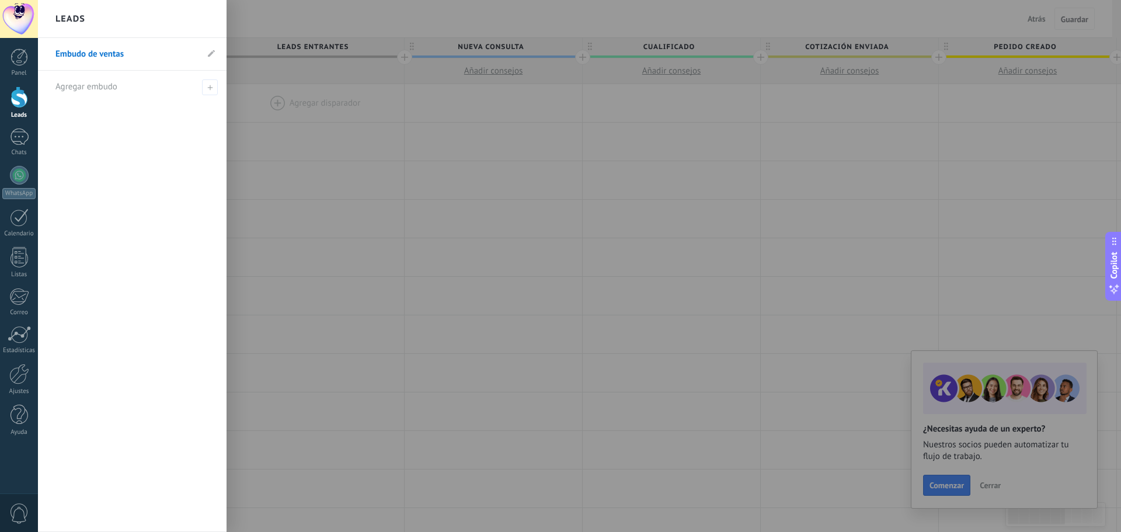
click at [207, 50] on li "Embudo de ventas" at bounding box center [132, 54] width 189 height 33
click at [210, 53] on icon at bounding box center [211, 53] width 7 height 7
drag, startPoint x: 148, startPoint y: 53, endPoint x: 37, endPoint y: 63, distance: 112.0
click at [37, 63] on div "© 2025 derechos reservados | Términos de uso Soporte técnico auto claro oscuro …" at bounding box center [19, 266] width 38 height 532
drag, startPoint x: 210, startPoint y: 57, endPoint x: 200, endPoint y: 57, distance: 9.9
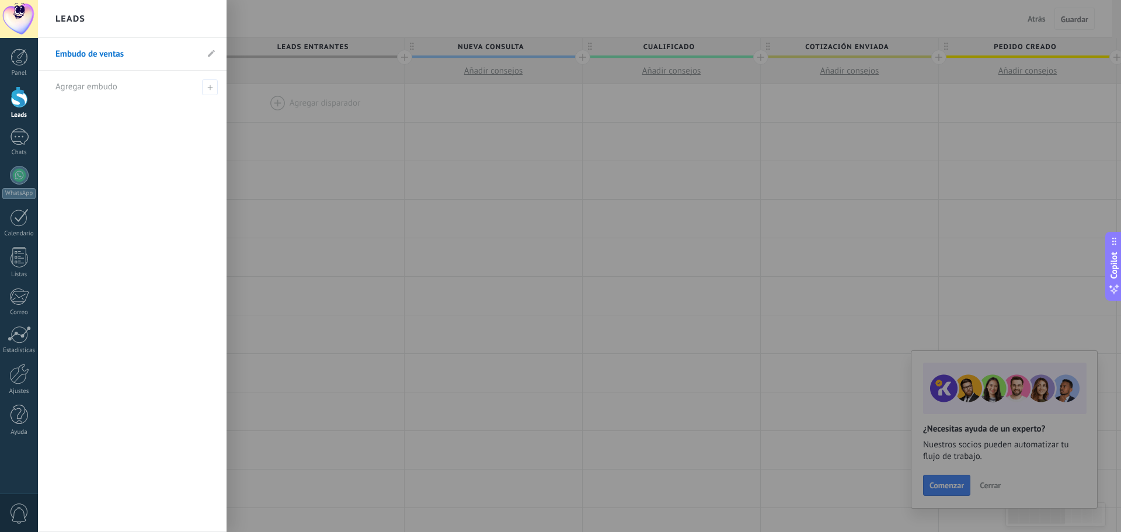
click at [210, 57] on icon at bounding box center [211, 53] width 7 height 7
drag, startPoint x: 158, startPoint y: 60, endPoint x: 52, endPoint y: 63, distance: 106.4
click at [52, 63] on li "**********" at bounding box center [132, 54] width 189 height 33
type input "**********"
click at [204, 89] on span at bounding box center [210, 87] width 16 height 16
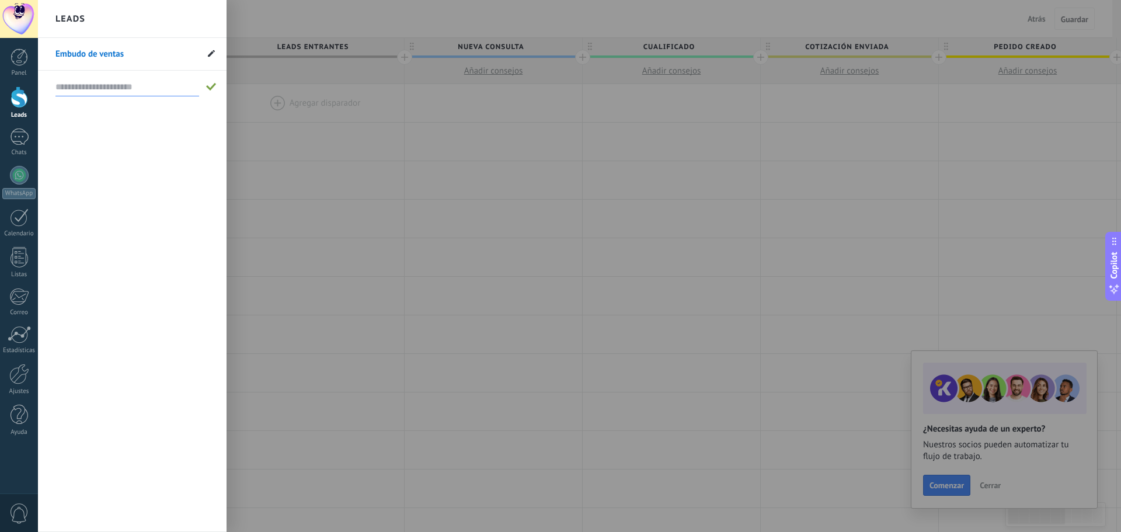
click at [211, 57] on icon at bounding box center [211, 53] width 7 height 7
drag, startPoint x: 135, startPoint y: 51, endPoint x: 54, endPoint y: 55, distance: 81.3
click at [54, 55] on li "**********" at bounding box center [132, 54] width 189 height 33
type input "**********"
click at [208, 54] on icon at bounding box center [209, 54] width 13 height 7
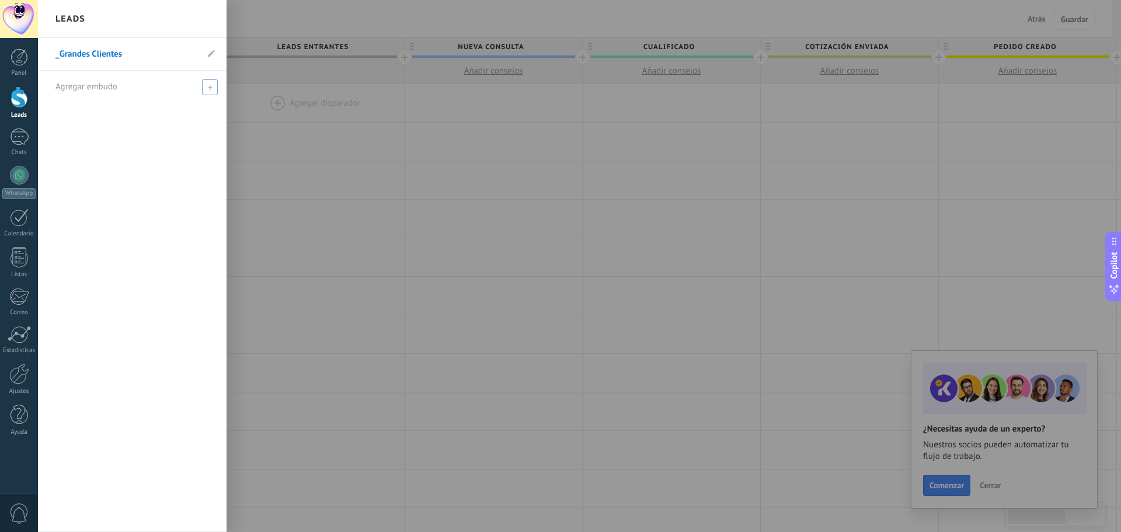
click at [208, 86] on icon at bounding box center [209, 87] width 5 height 5
type input "**********"
click at [213, 88] on span at bounding box center [211, 87] width 11 height 8
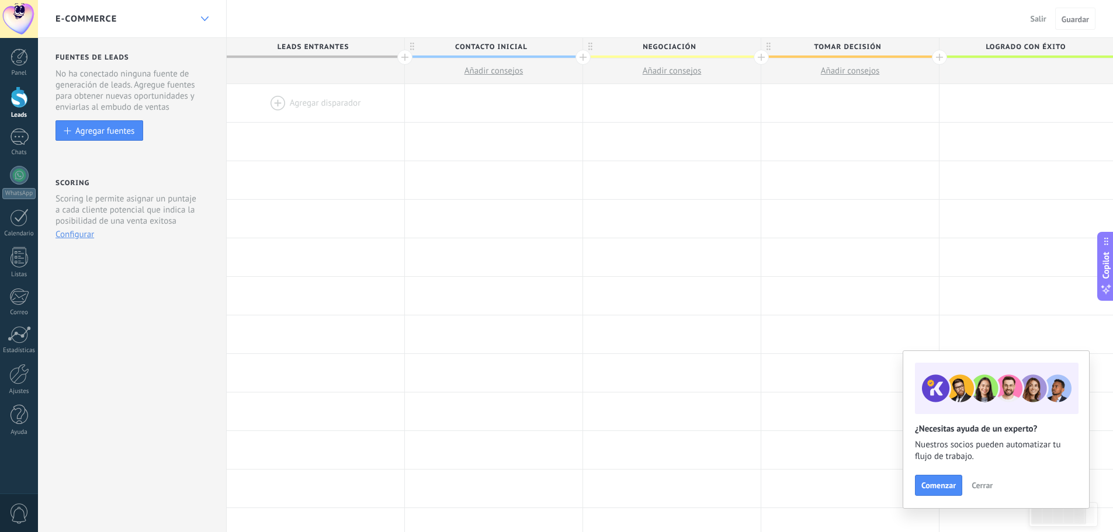
click at [197, 14] on div at bounding box center [204, 19] width 20 height 23
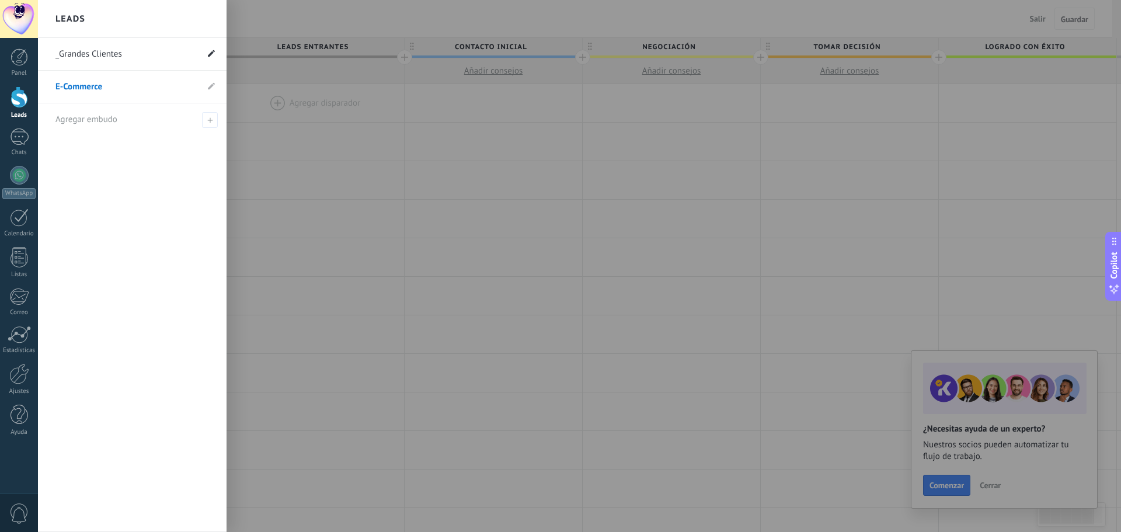
click at [209, 55] on use at bounding box center [211, 53] width 7 height 7
click at [61, 53] on input "**********" at bounding box center [126, 54] width 142 height 19
type input "**********"
click at [213, 53] on icon at bounding box center [209, 54] width 13 height 7
click at [90, 57] on link "Grandes Clientes" at bounding box center [126, 54] width 142 height 33
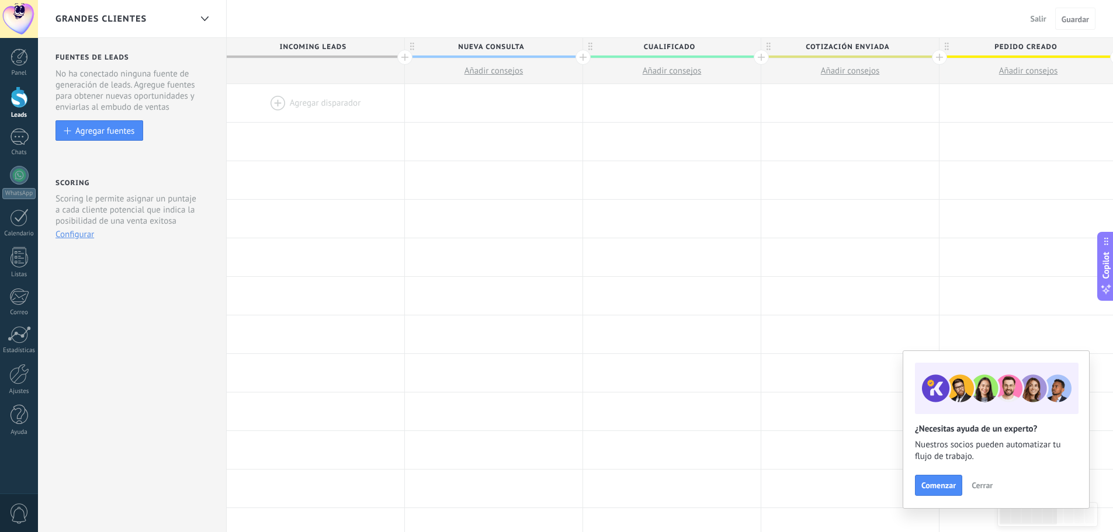
click at [986, 486] on span "Cerrar" at bounding box center [981, 485] width 21 height 8
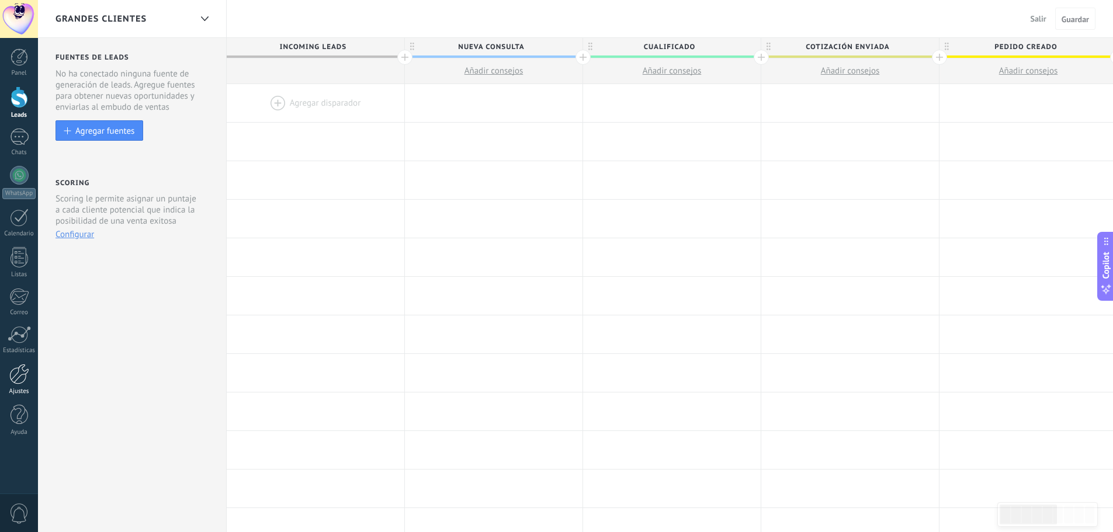
click at [29, 375] on div at bounding box center [19, 374] width 20 height 20
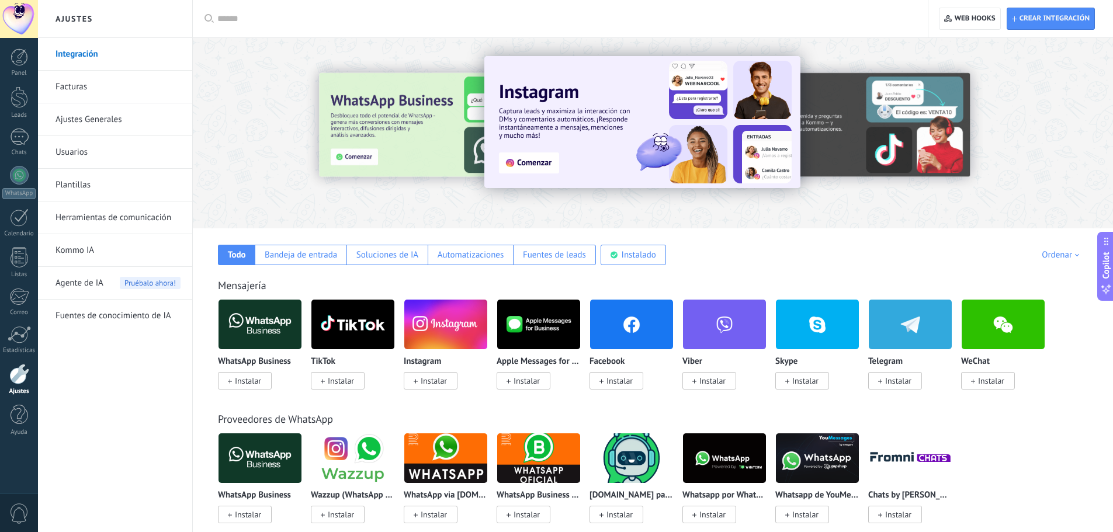
click at [82, 153] on link "Usuarios" at bounding box center [117, 152] width 125 height 33
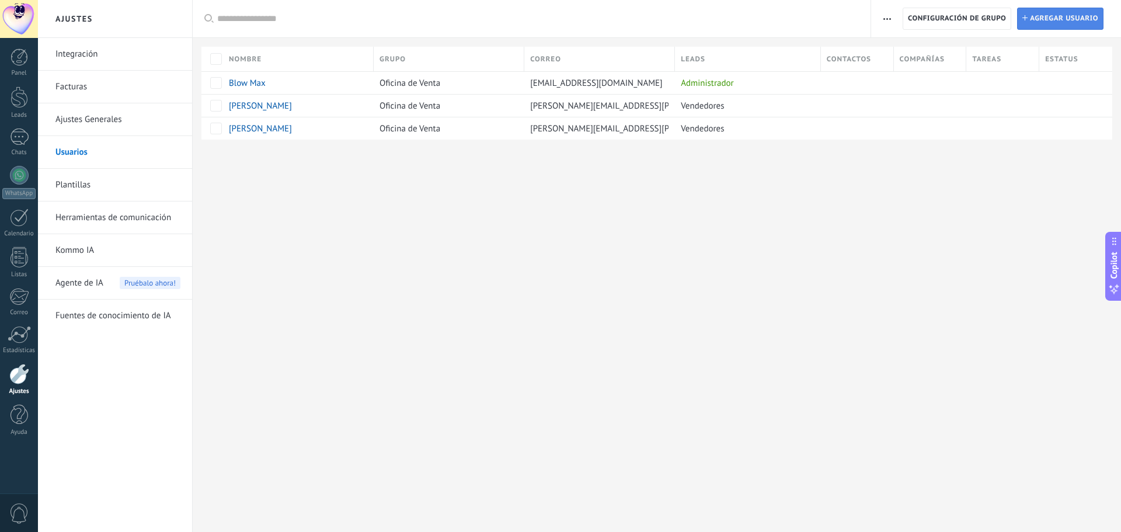
click at [1035, 21] on span "Agregar usuario" at bounding box center [1064, 18] width 68 height 21
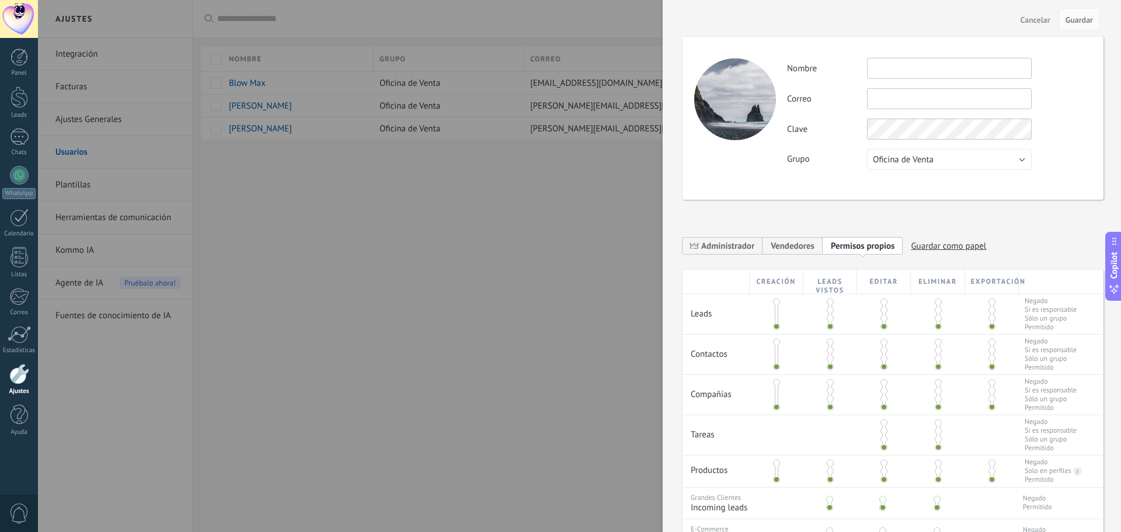
click at [904, 77] on input "text" at bounding box center [949, 68] width 165 height 21
type input "******"
click at [892, 100] on input "text" at bounding box center [949, 98] width 165 height 21
paste input "**********"
type input "**********"
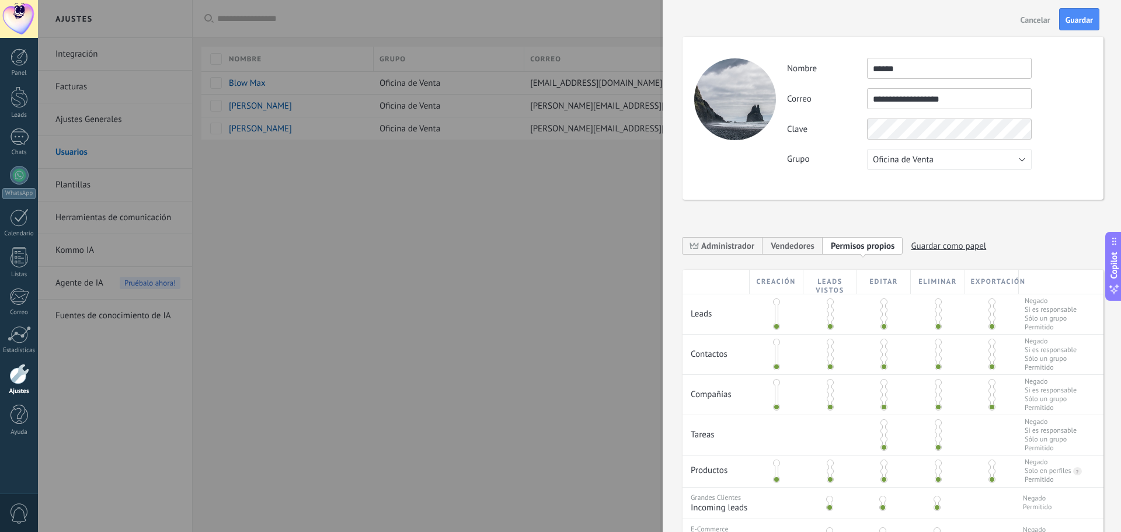
click at [859, 143] on div "**********" at bounding box center [939, 114] width 304 height 112
click at [1046, 96] on div "**********" at bounding box center [939, 98] width 304 height 21
click at [1005, 66] on input "******" at bounding box center [949, 68] width 165 height 21
type input "**********"
click at [799, 242] on span "Vendedores" at bounding box center [793, 246] width 44 height 11
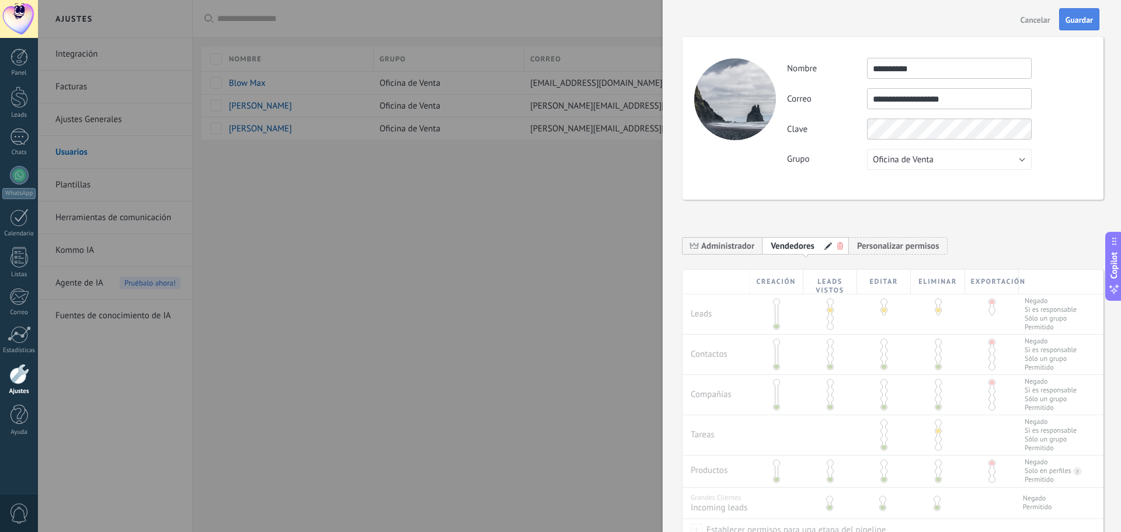
click at [1082, 26] on button "Guardar" at bounding box center [1079, 19] width 40 height 22
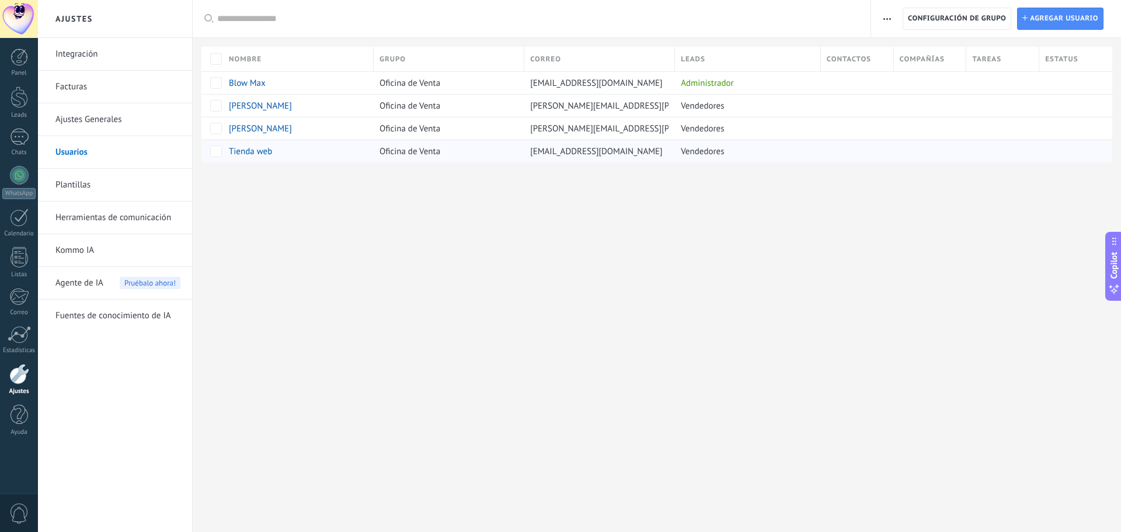
click at [253, 154] on span "Tienda web" at bounding box center [250, 151] width 43 height 11
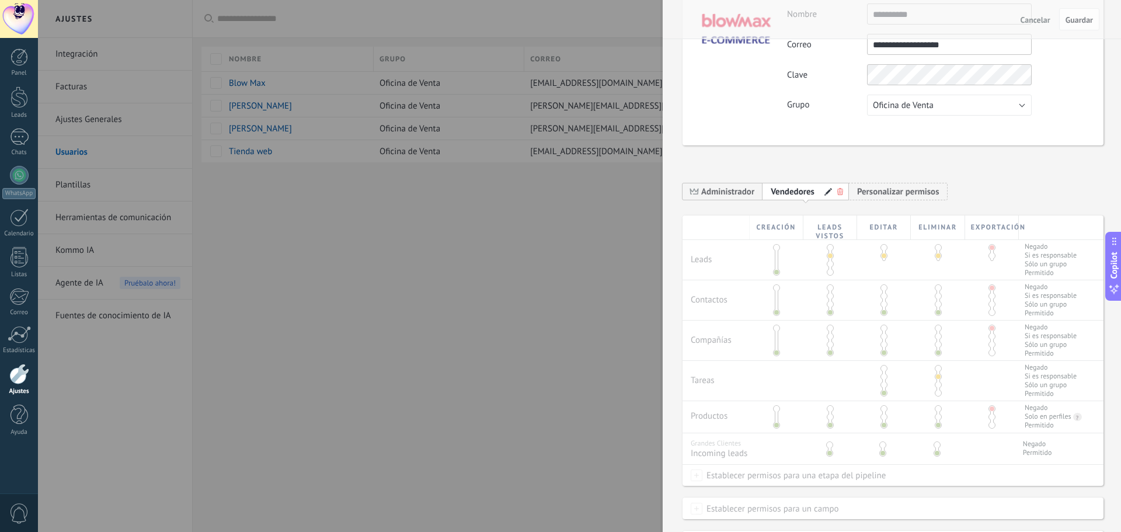
scroll to position [182, 0]
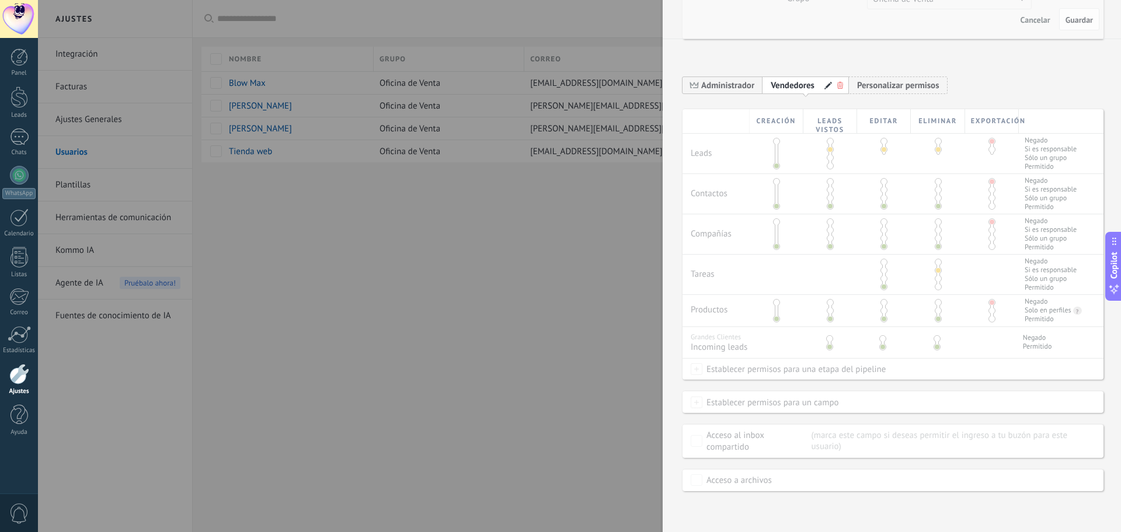
click at [822, 87] on div at bounding box center [832, 85] width 23 height 8
click at [825, 86] on span at bounding box center [829, 86] width 8 height 8
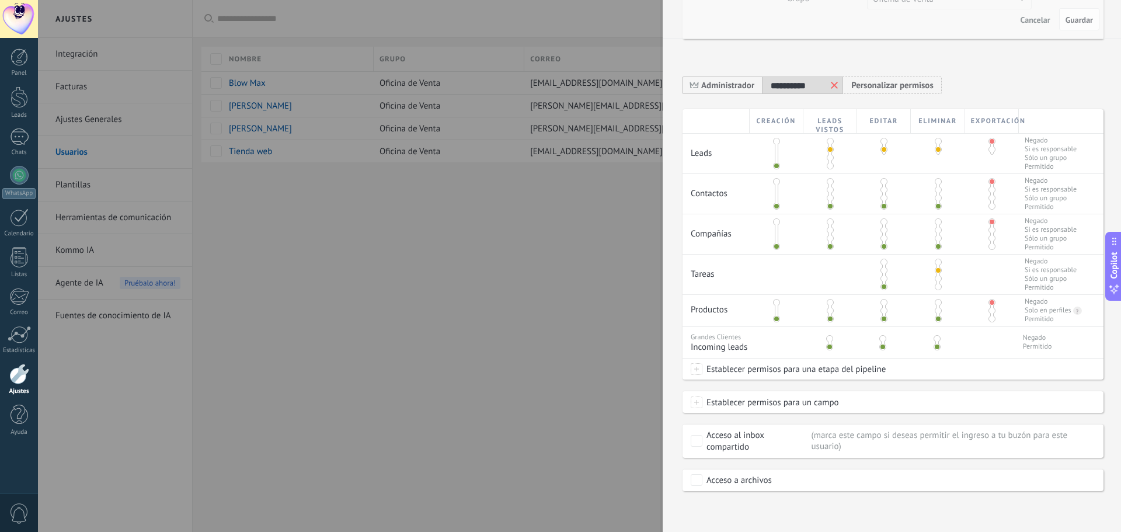
click at [696, 370] on span at bounding box center [697, 369] width 12 height 12
click at [724, 371] on span at bounding box center [716, 371] width 41 height 10
click at [722, 367] on span at bounding box center [716, 371] width 41 height 10
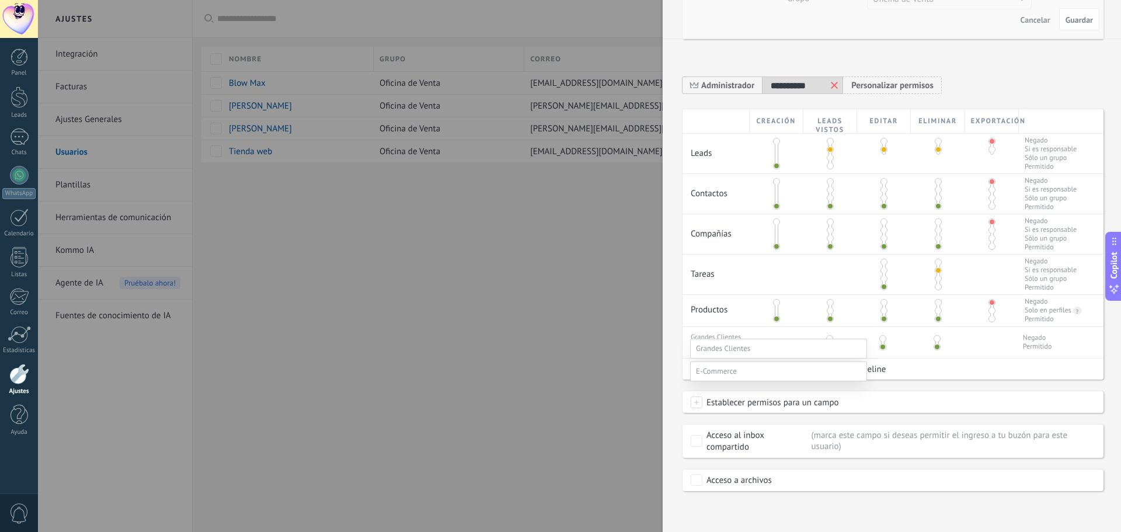
click at [903, 383] on div at bounding box center [579, 246] width 1083 height 532
click at [695, 369] on span at bounding box center [697, 369] width 12 height 12
click at [748, 369] on span at bounding box center [723, 369] width 54 height 10
click at [731, 397] on span at bounding box center [716, 392] width 41 height 10
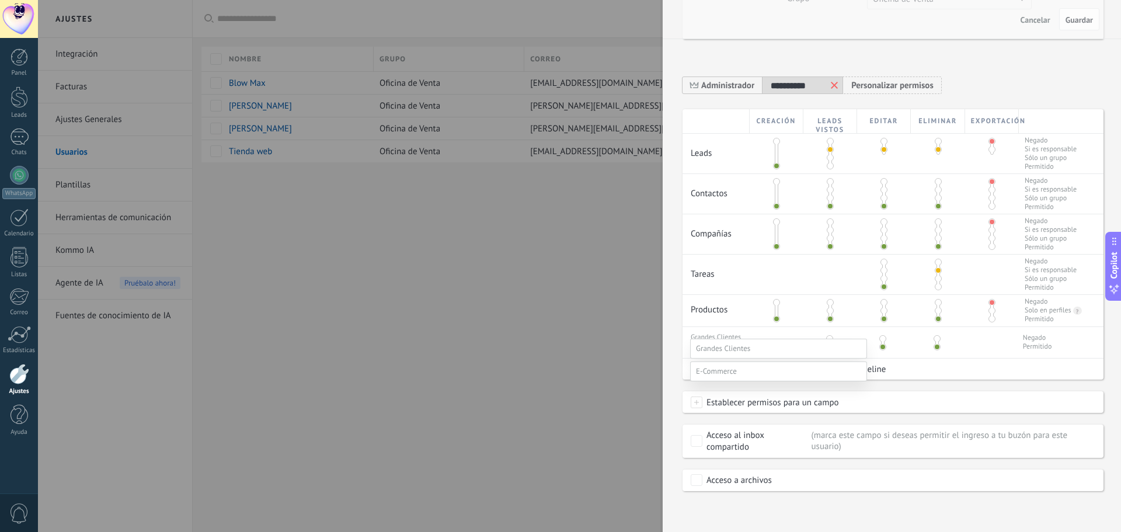
click at [756, 362] on label at bounding box center [778, 372] width 177 height 20
click at [0, 0] on label "Incoming leads" at bounding box center [0, 0] width 0 height 0
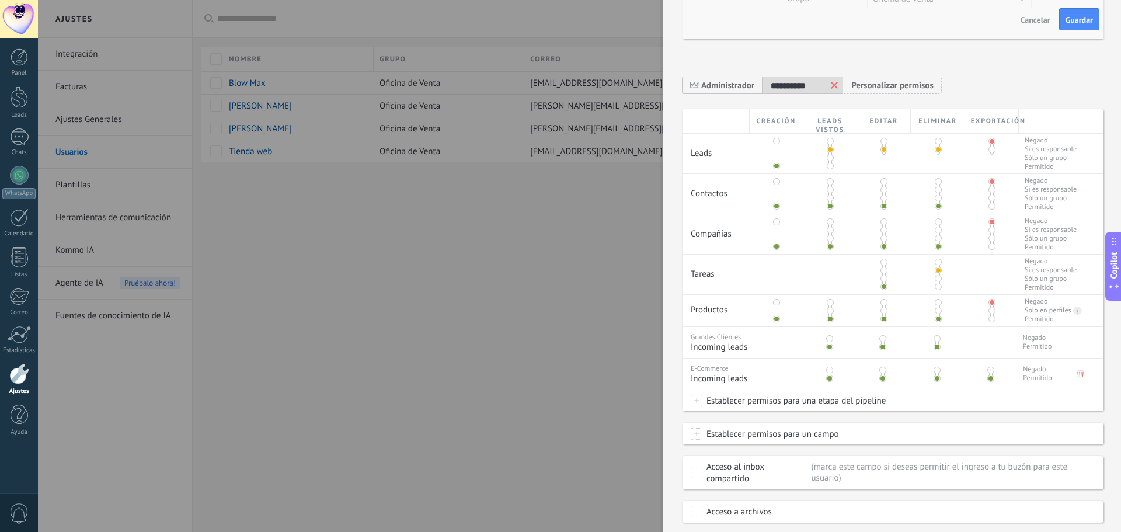
click at [1080, 371] on icon at bounding box center [1081, 374] width 6 height 8
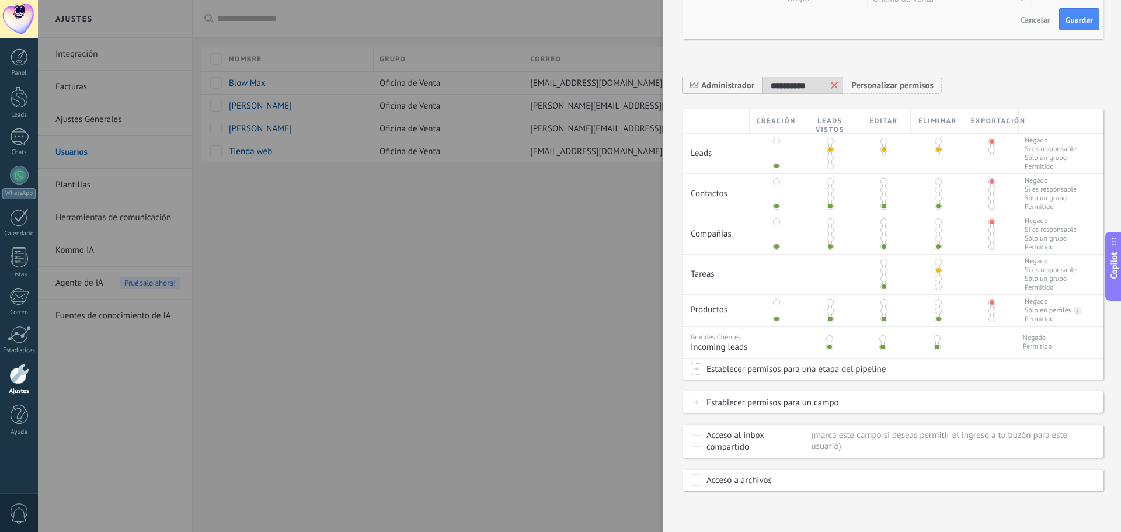
click at [830, 338] on span at bounding box center [829, 338] width 7 height 7
click at [735, 367] on span "Establecer permisos para una etapa del pipeline" at bounding box center [794, 369] width 183 height 21
click at [728, 397] on span at bounding box center [716, 392] width 41 height 10
click at [733, 368] on span at bounding box center [716, 371] width 41 height 10
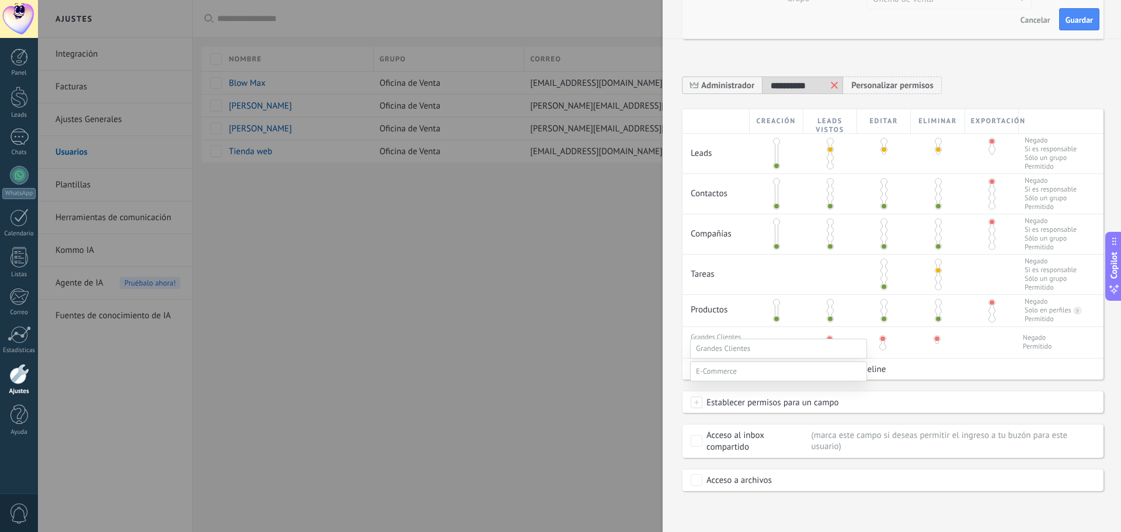
click at [942, 386] on div at bounding box center [579, 246] width 1083 height 532
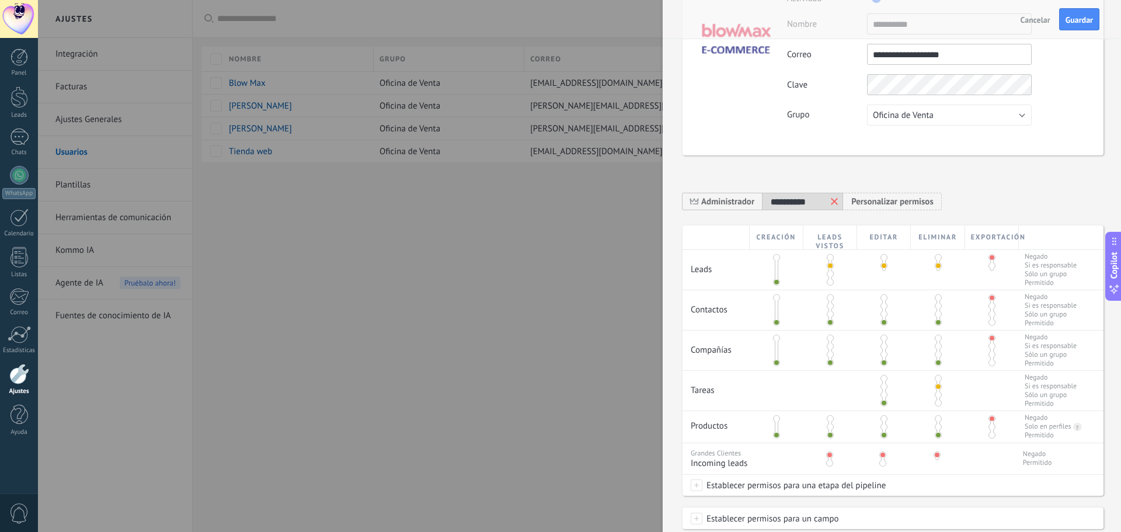
scroll to position [65, 0]
click at [1038, 24] on span "Cancelar" at bounding box center [1036, 20] width 30 height 8
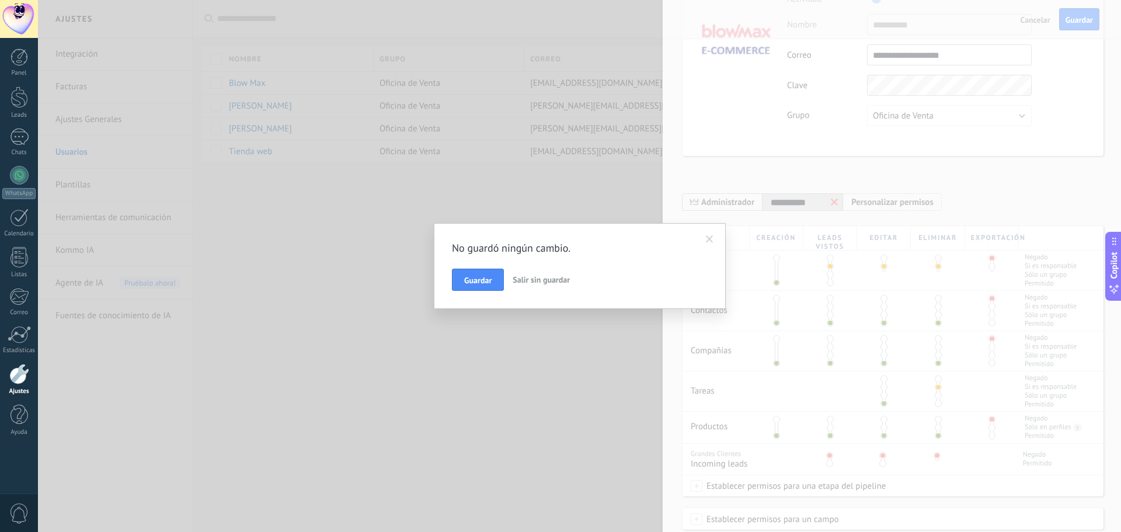
click at [545, 281] on span "Salir sin guardar" at bounding box center [541, 279] width 57 height 11
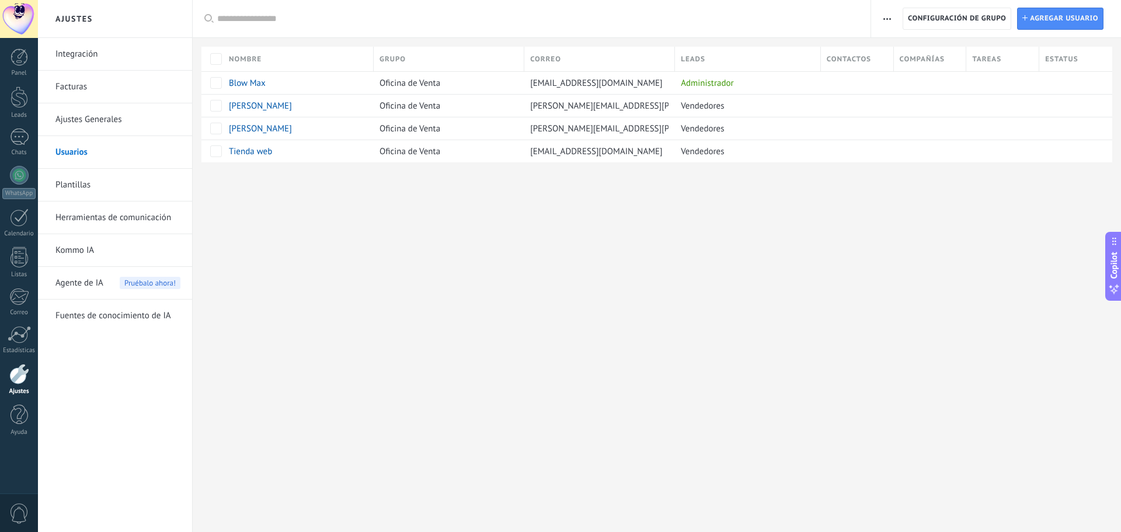
scroll to position [0, 0]
click at [248, 152] on span "Tienda web" at bounding box center [250, 151] width 43 height 11
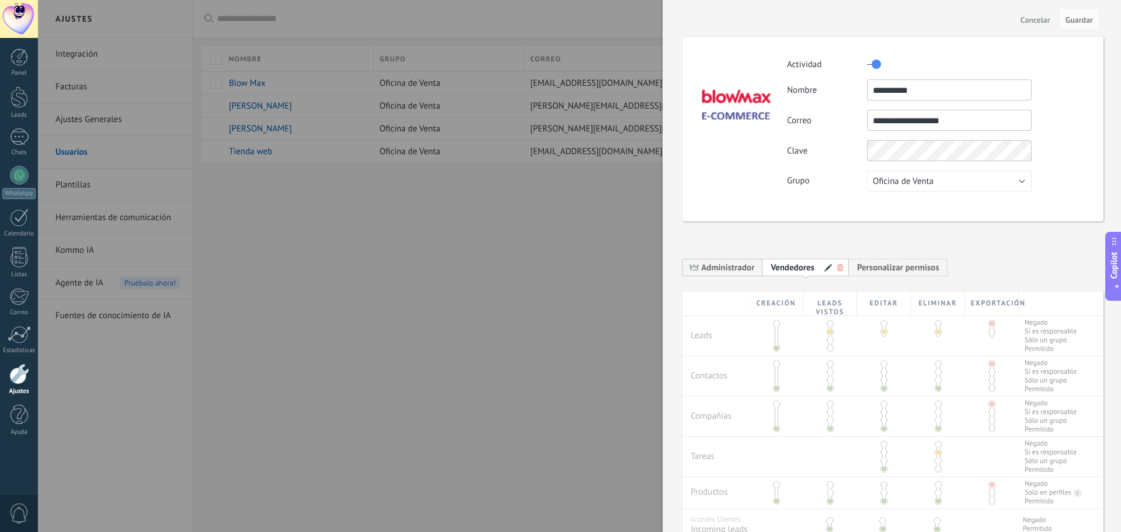
click at [825, 266] on span at bounding box center [829, 268] width 8 height 8
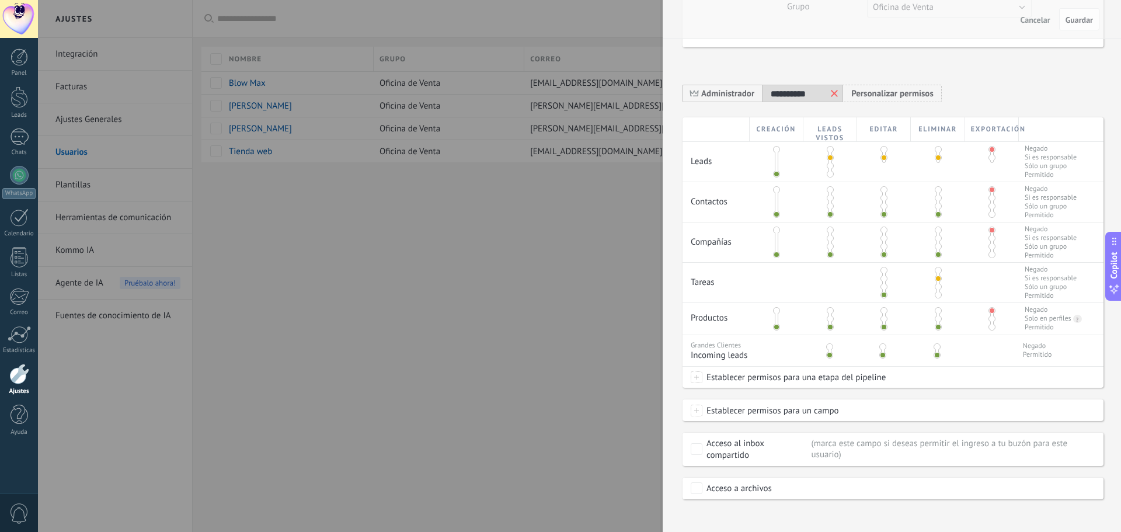
scroll to position [182, 0]
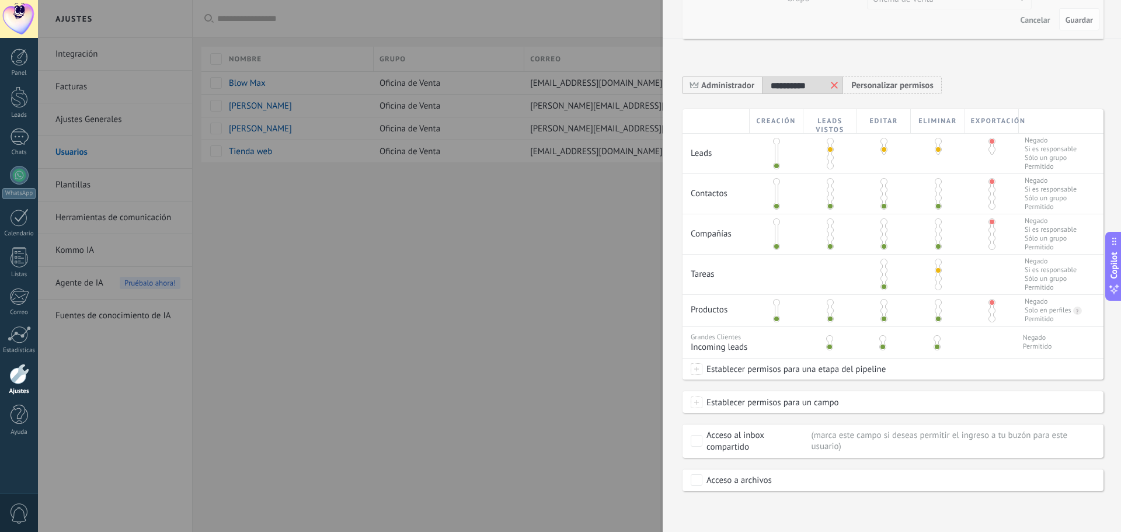
click at [784, 371] on span "Establecer permisos para una etapa del pipeline" at bounding box center [794, 369] width 183 height 21
click at [729, 397] on span at bounding box center [716, 392] width 41 height 10
click at [732, 369] on span at bounding box center [716, 371] width 41 height 10
click at [0, 0] on label "Incoming leads" at bounding box center [0, 0] width 0 height 0
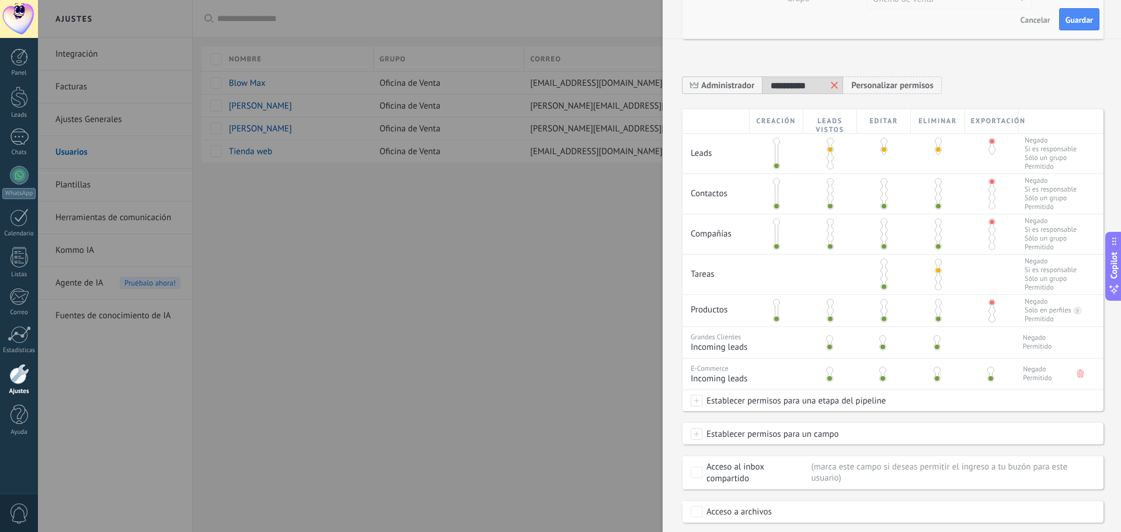
click at [830, 370] on span at bounding box center [829, 370] width 7 height 7
click at [725, 401] on span "Establecer permisos para una etapa del pipeline" at bounding box center [794, 400] width 183 height 21
click at [745, 404] on label at bounding box center [778, 403] width 177 height 20
click at [666, 415] on div at bounding box center [579, 246] width 1083 height 532
click at [1082, 17] on span "Guardar" at bounding box center [1079, 20] width 27 height 8
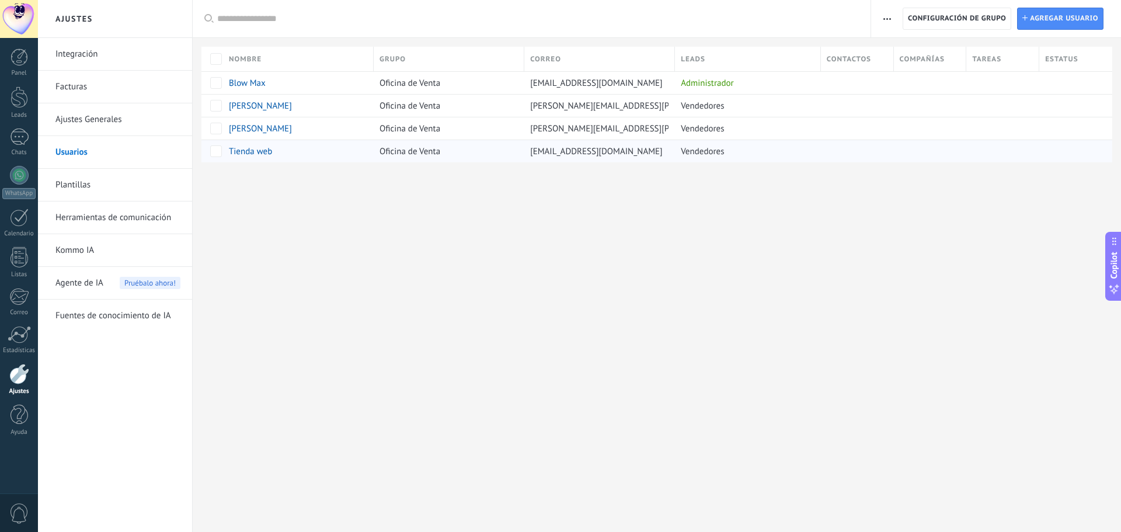
click at [256, 154] on span "Tienda web" at bounding box center [250, 151] width 43 height 11
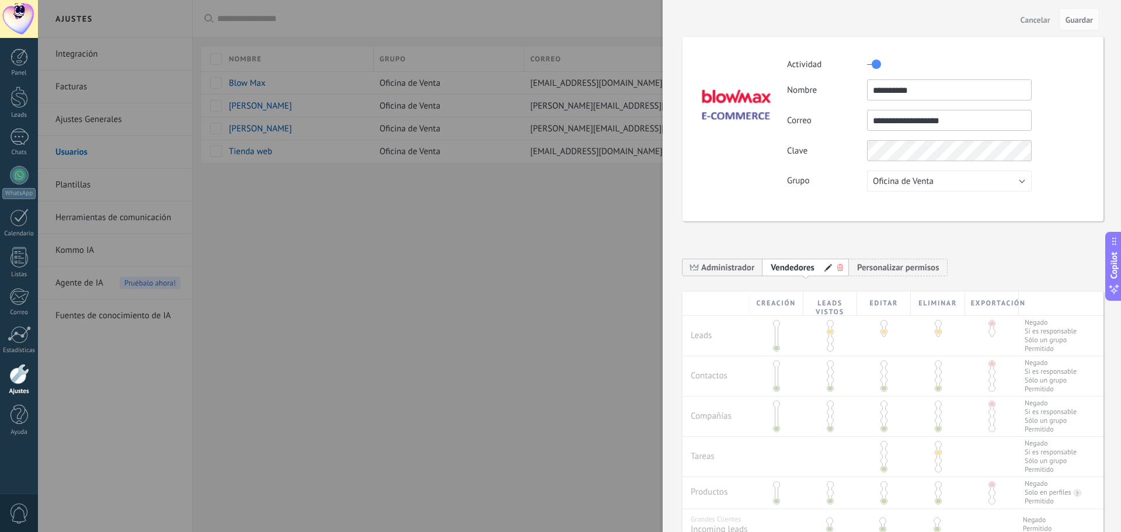
click at [837, 271] on div at bounding box center [840, 267] width 7 height 8
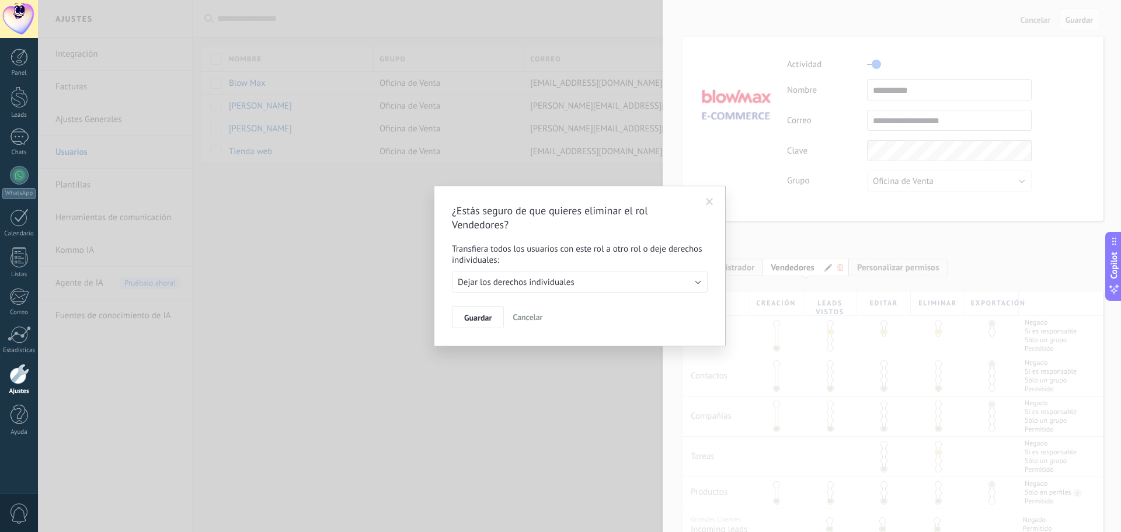
click at [538, 319] on span "Cancelar" at bounding box center [528, 317] width 30 height 11
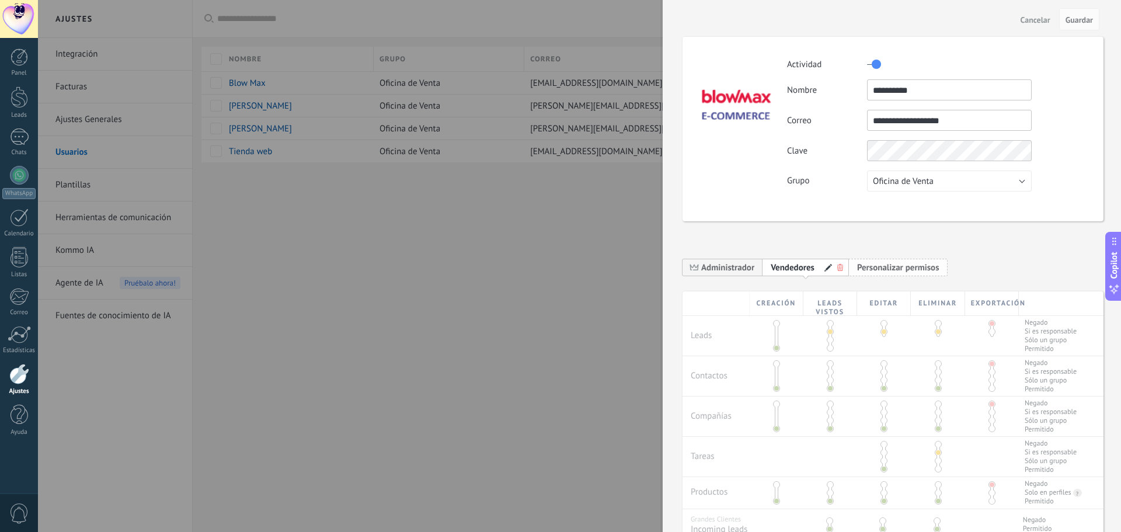
click at [873, 268] on span "Personalizar permisos" at bounding box center [898, 267] width 82 height 11
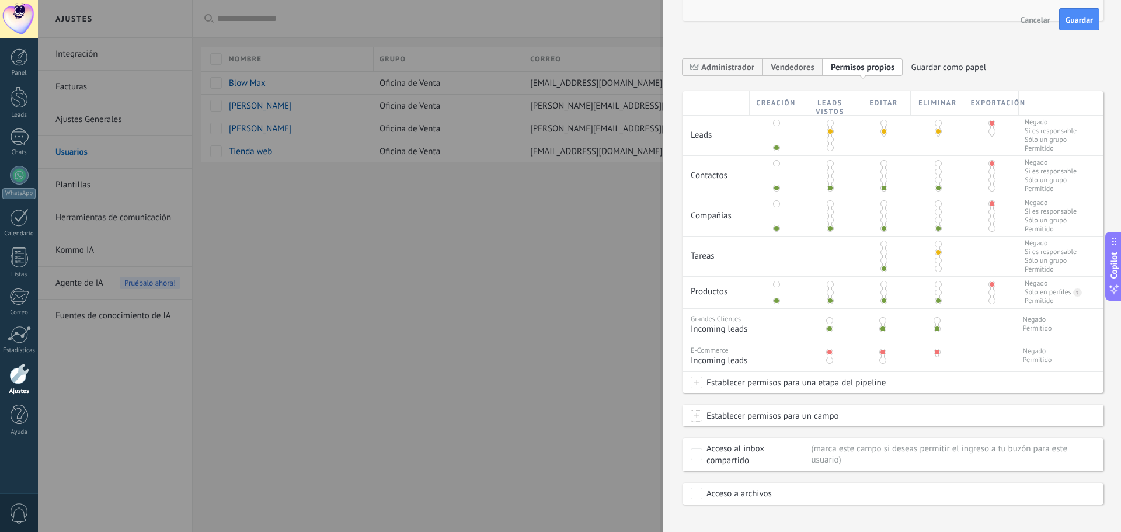
scroll to position [214, 0]
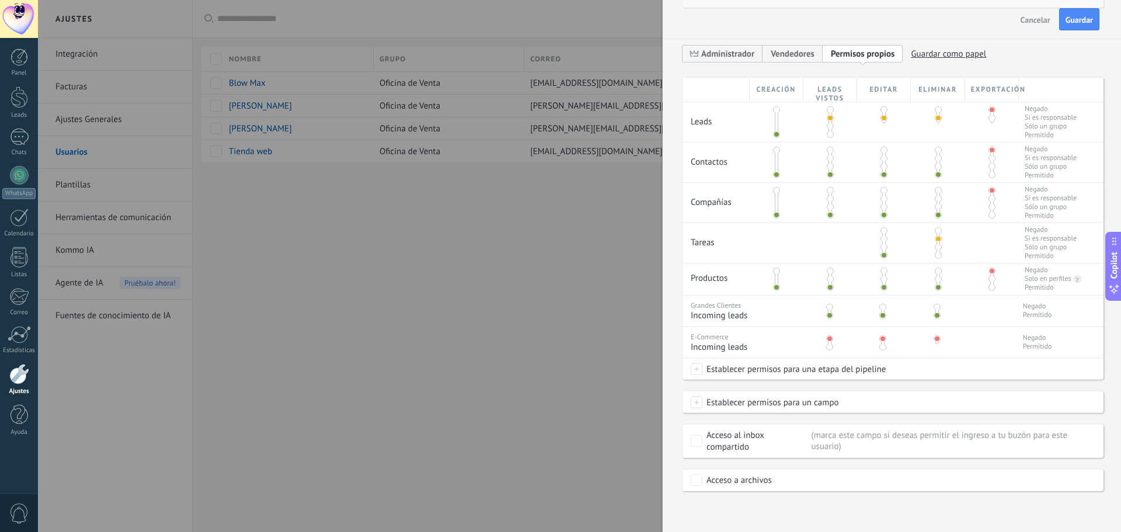
click at [697, 370] on span at bounding box center [697, 369] width 12 height 12
click at [0, 0] on label "Nueva consulta" at bounding box center [0, 0] width 0 height 0
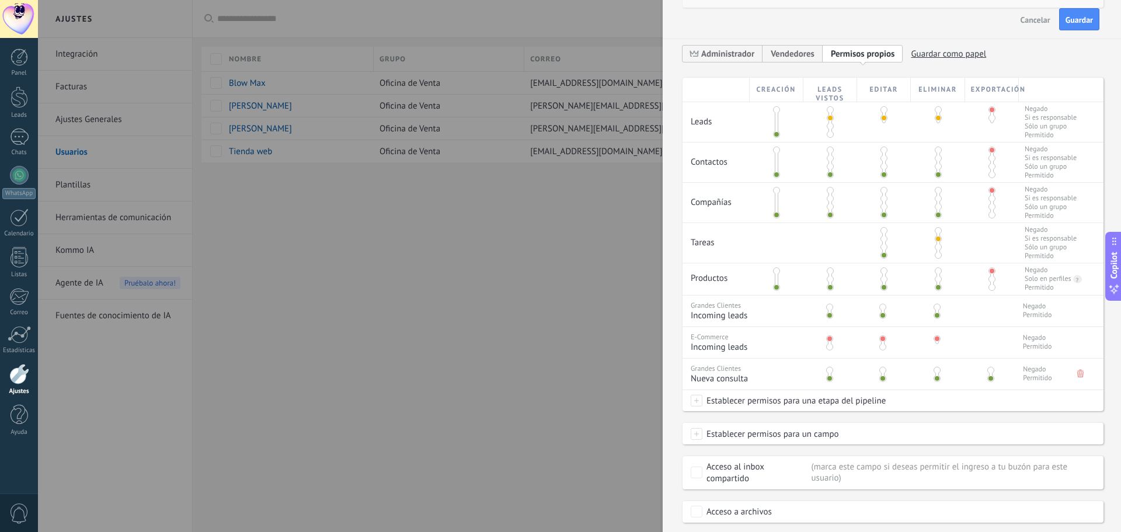
click at [829, 339] on span at bounding box center [829, 338] width 7 height 7
click at [826, 370] on span at bounding box center [829, 370] width 7 height 7
click at [826, 349] on div at bounding box center [829, 340] width 54 height 27
click at [828, 349] on span at bounding box center [829, 346] width 7 height 7
click at [943, 51] on span "Guardar como papel" at bounding box center [948, 54] width 75 height 18
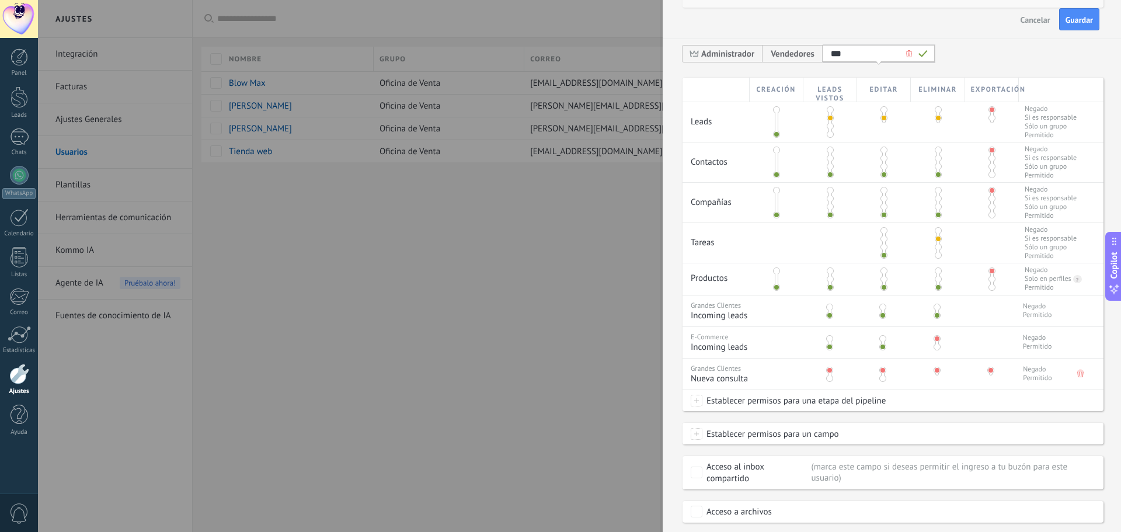
type input "***"
click at [923, 51] on icon at bounding box center [923, 53] width 9 height 7
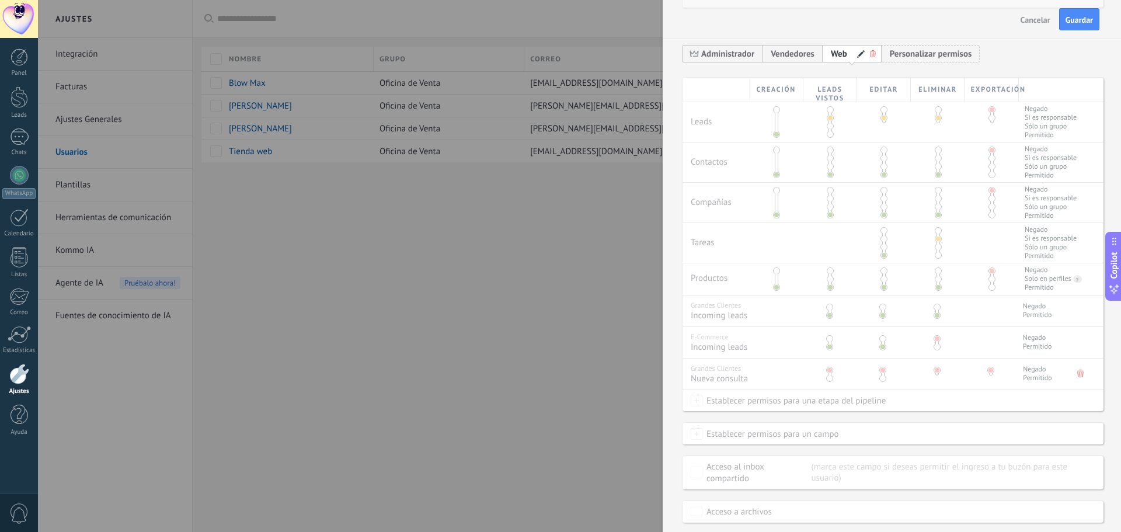
click at [861, 52] on span at bounding box center [861, 54] width 8 height 8
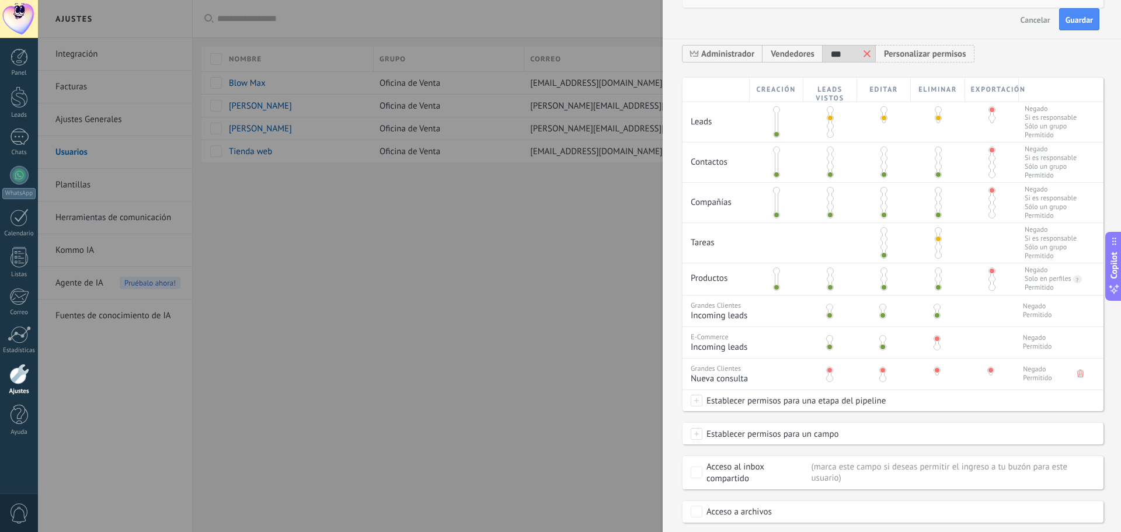
click at [828, 133] on span at bounding box center [830, 134] width 7 height 7
click at [884, 135] on span at bounding box center [884, 134] width 7 height 7
click at [1083, 23] on span "Guardar" at bounding box center [1079, 20] width 27 height 8
click at [1083, 23] on button "Guardar" at bounding box center [1090, 18] width 20 height 21
